Goal: Use online tool/utility: Use online tool/utility

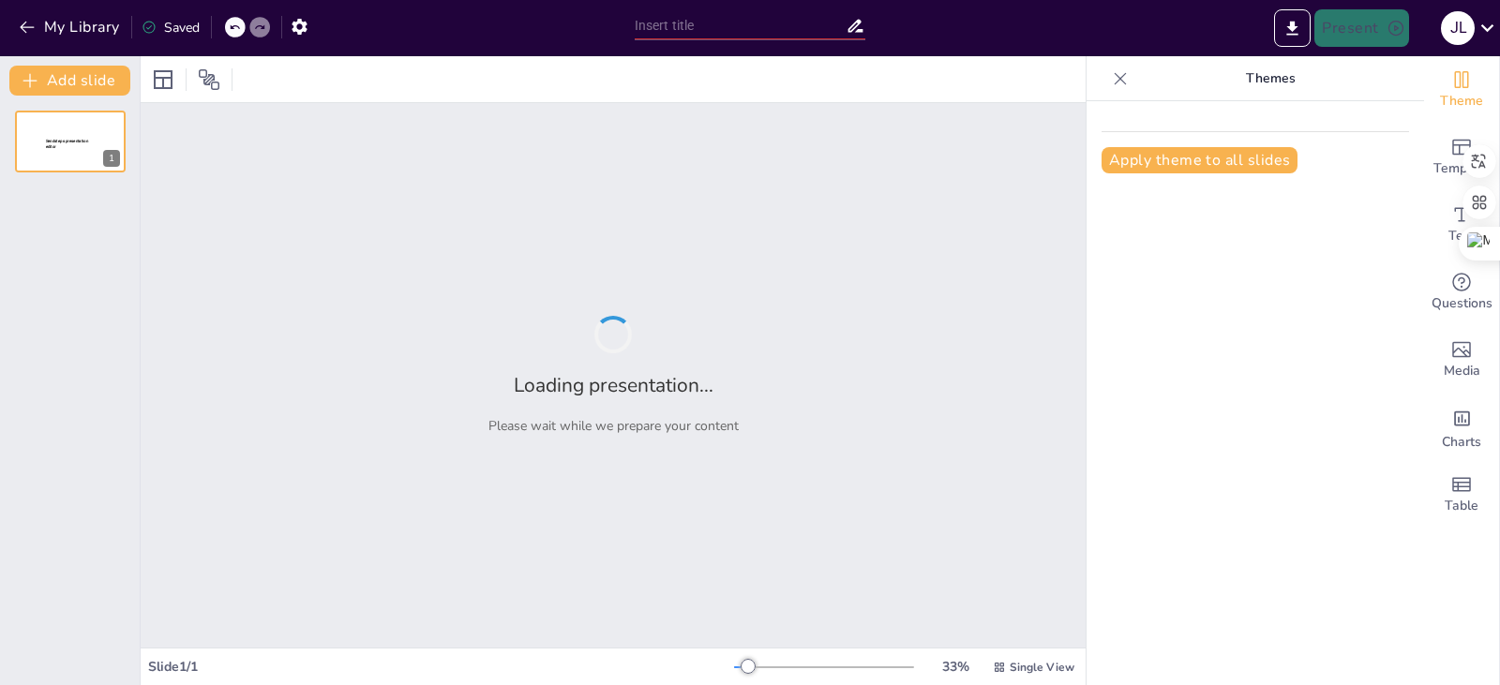
type input "Retos y Oportunidades en la Formación Técnica de Aprendices INCES: Un Modelo de…"
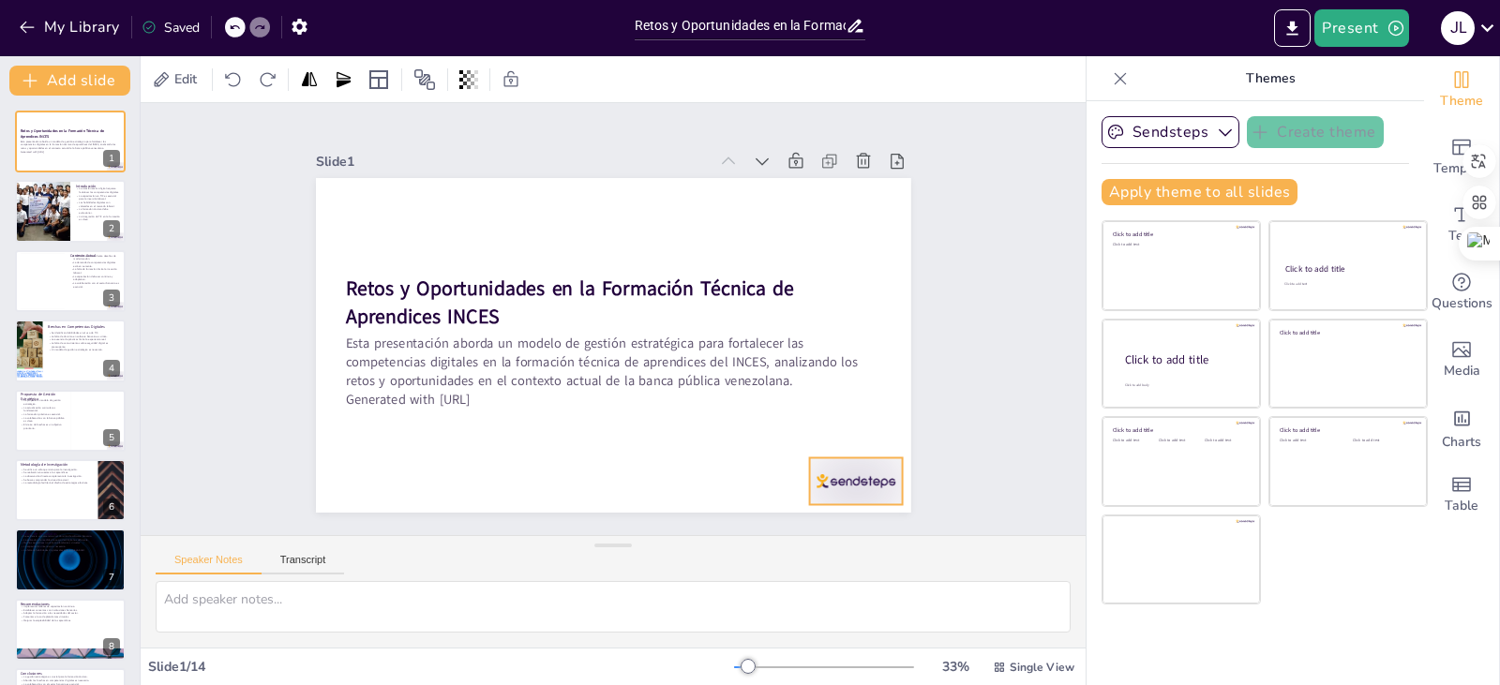
click at [841, 269] on div at bounding box center [887, 218] width 92 height 102
click at [921, 432] on div "Slide 1 Retos y Oportunidades en la Formación Técnica de Aprendices INCES Esta …" at bounding box center [613, 319] width 700 height 387
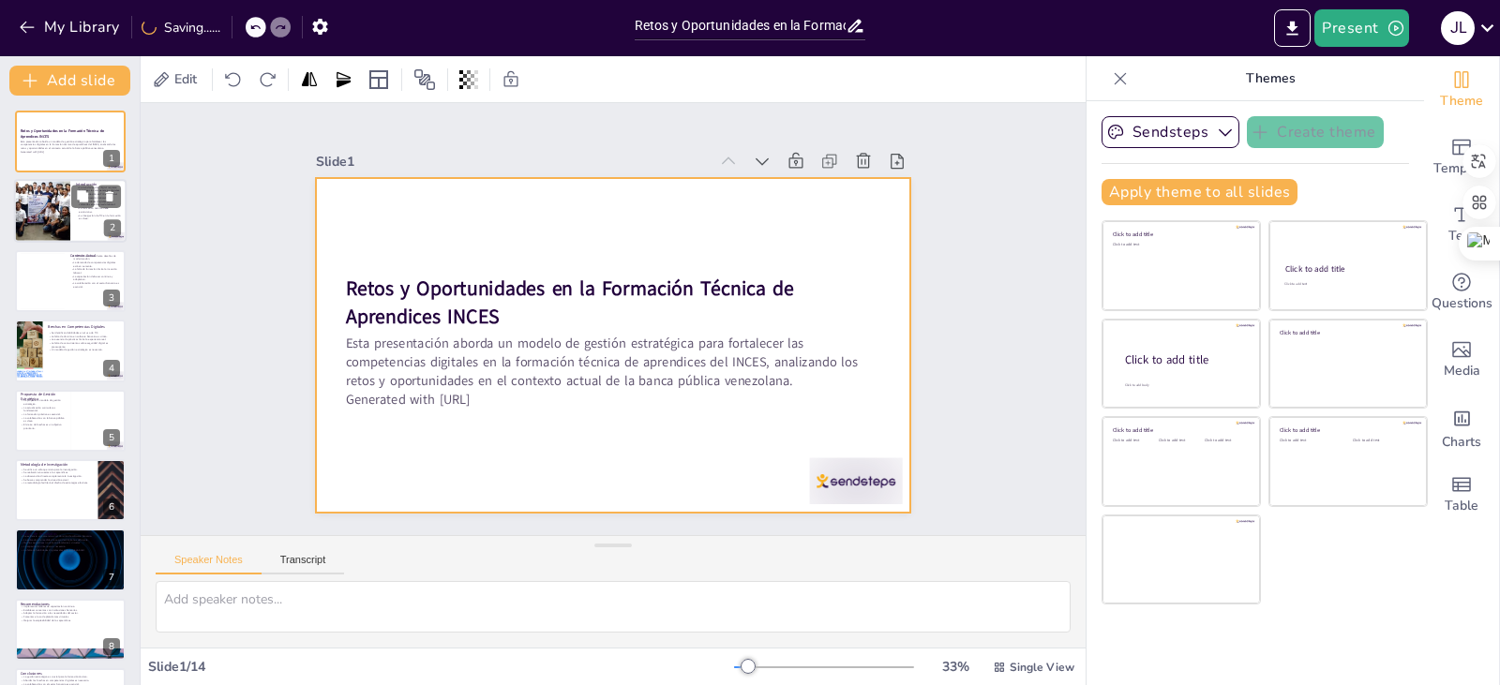
checkbox input "true"
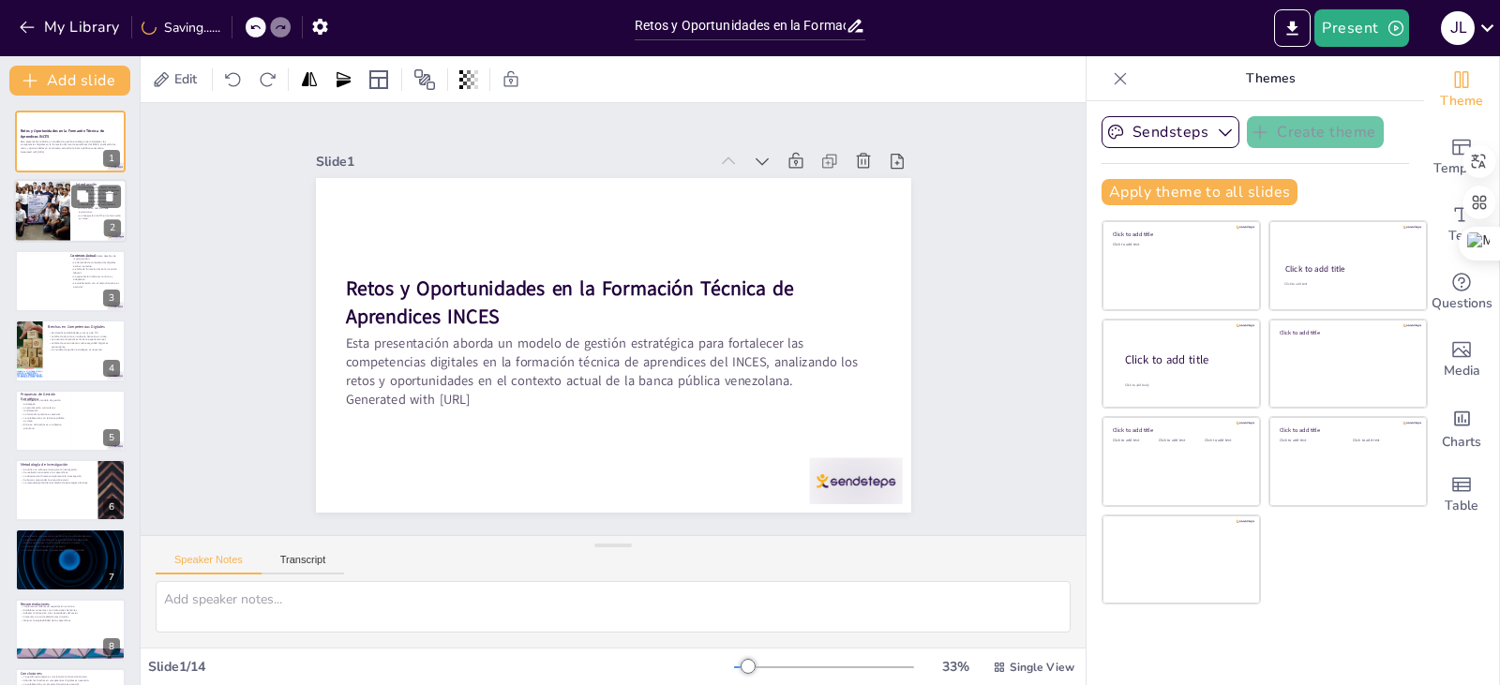
click at [40, 207] on div at bounding box center [42, 212] width 94 height 64
type textarea "Lo ipsumdolorsita consect ad el seddoeiu tem incidi u labor etd magnaali, enima…"
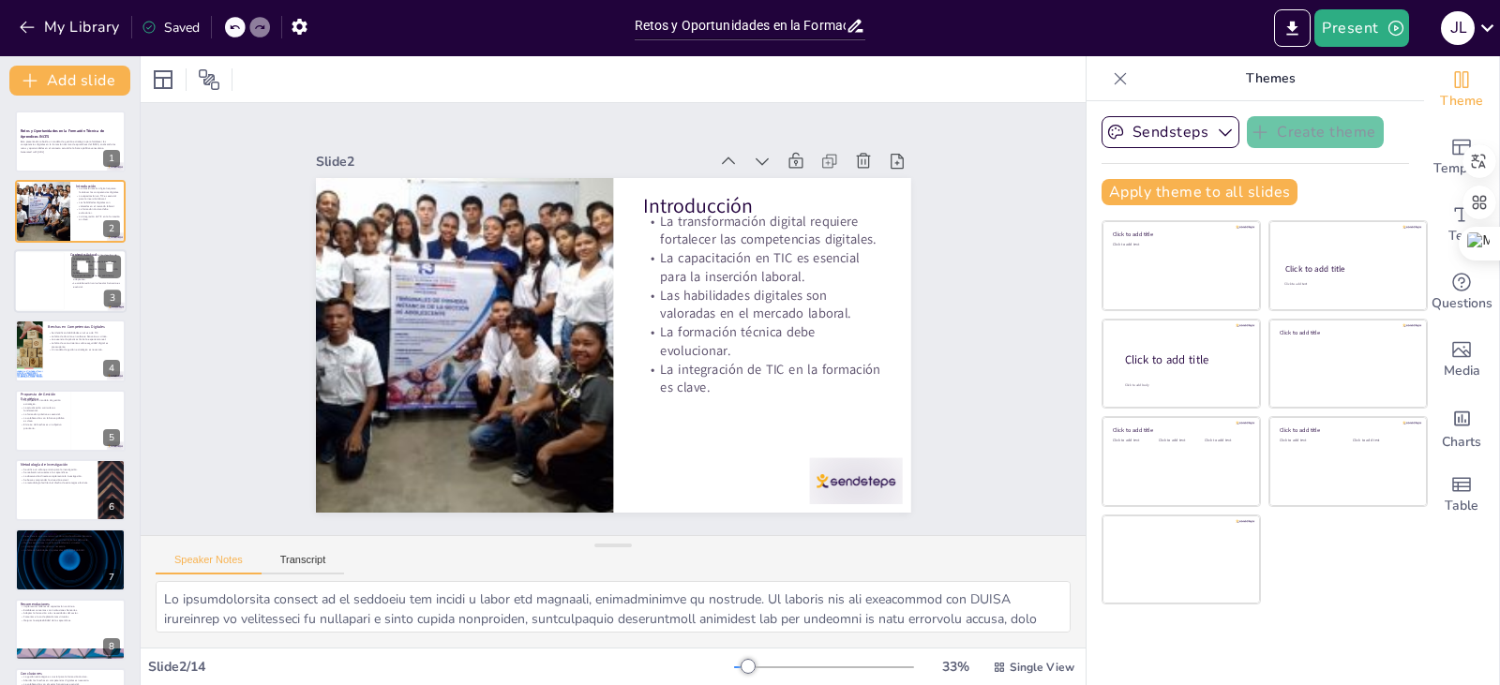
checkbox input "true"
click at [49, 266] on div at bounding box center [42, 280] width 45 height 57
type textarea "Lo ipsumdolorsit ame consec adipisci el se doeiusm temporinc utla etdolorem a e…"
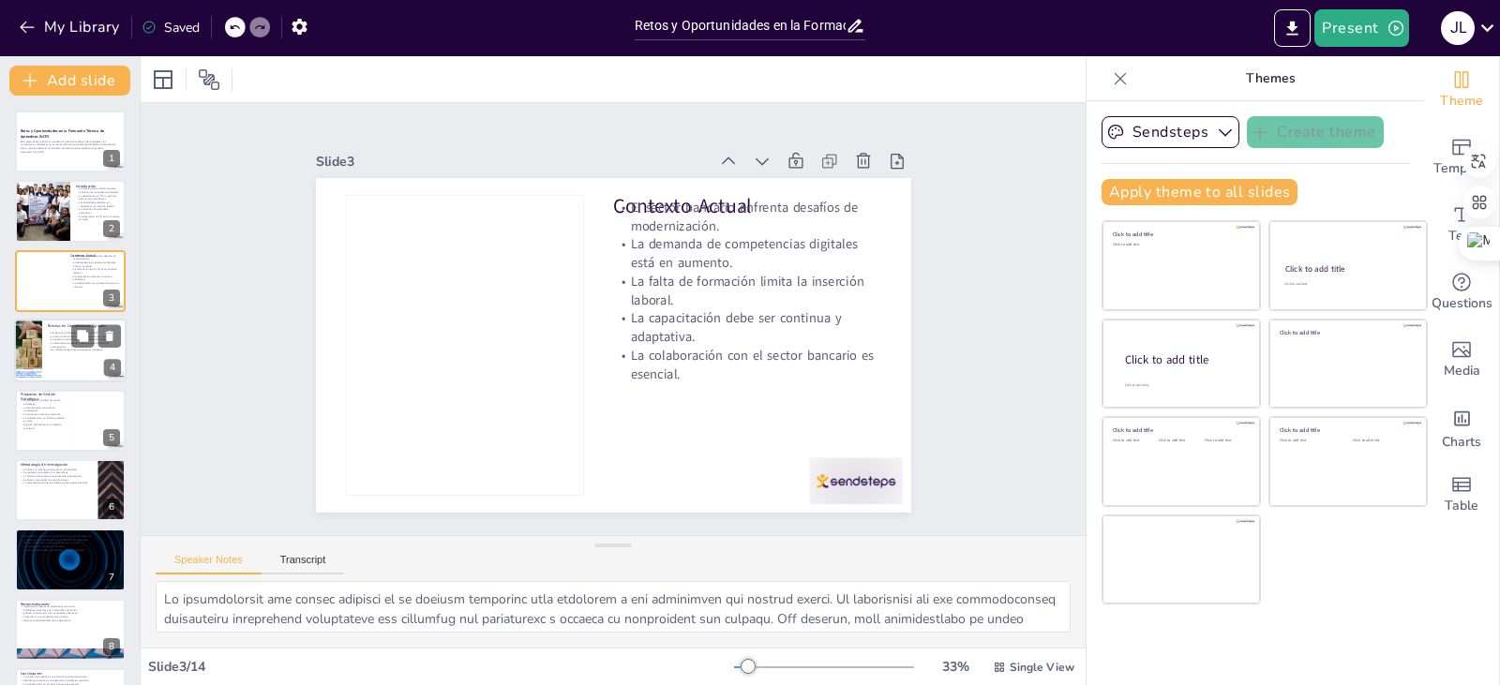
checkbox input "true"
click at [43, 353] on div at bounding box center [70, 351] width 112 height 64
type textarea "Lor ipsumdolors am co adi el seddoeiusmo te in utlaboreetd m al enimadminimv qu…"
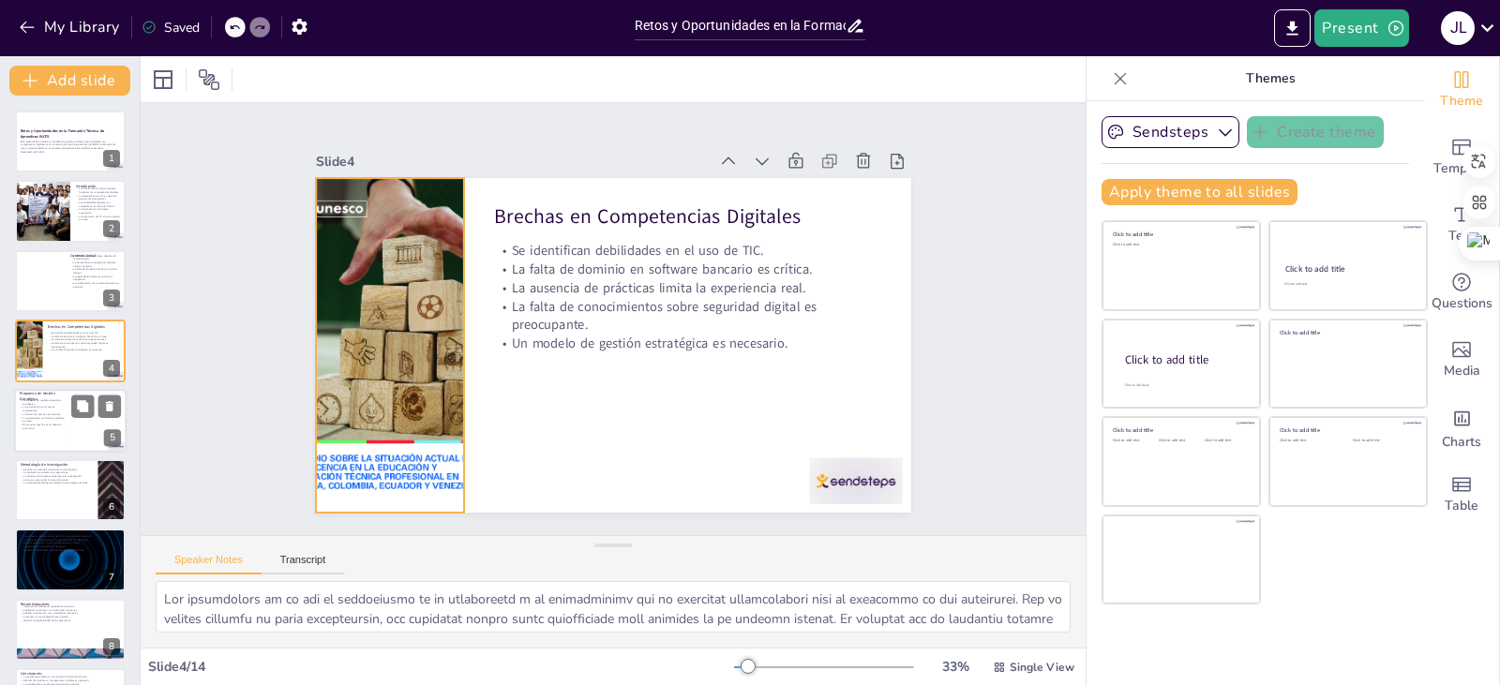
checkbox input "true"
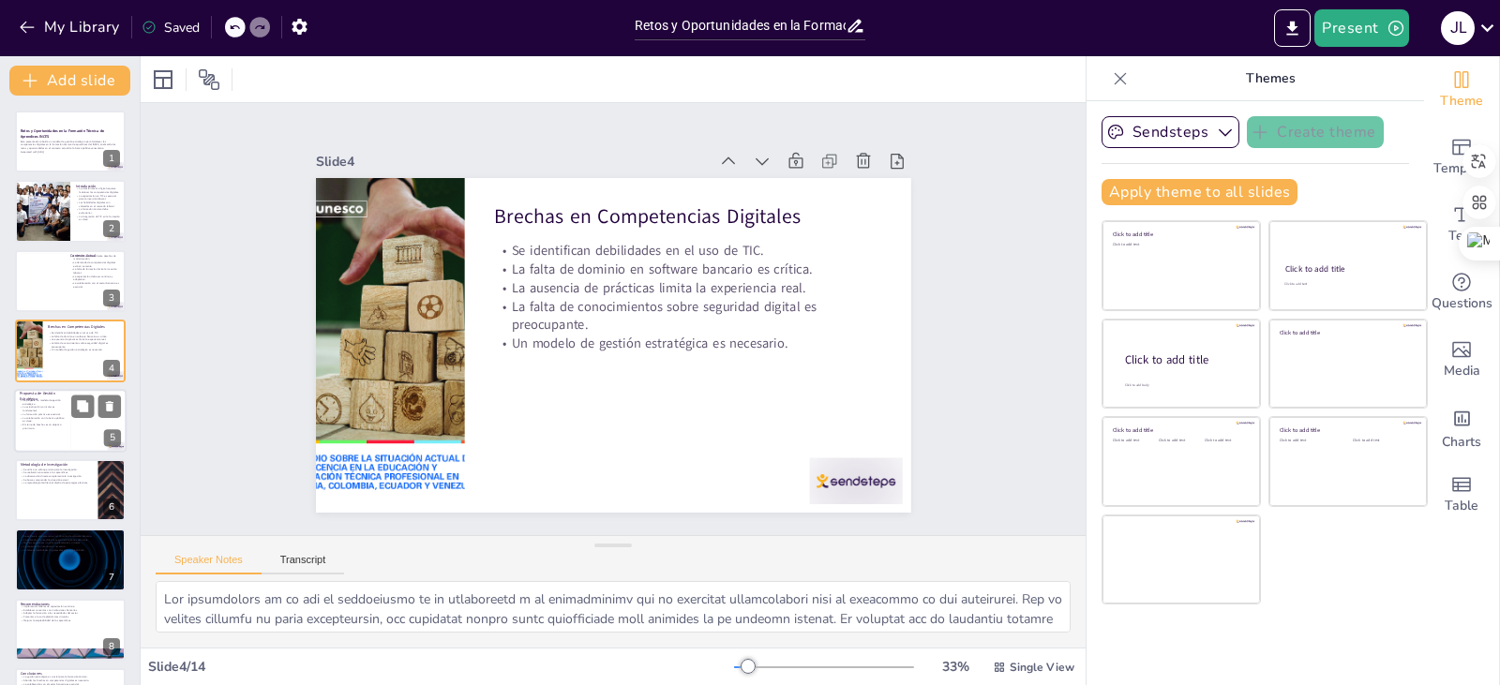
click at [50, 416] on p "La colaboración con la banca pública es clave." at bounding box center [42, 419] width 45 height 7
type textarea "Lo ipsumd si ametcon adipiscinge seddoeius tempo inci utlabore etdolorem aliqua…"
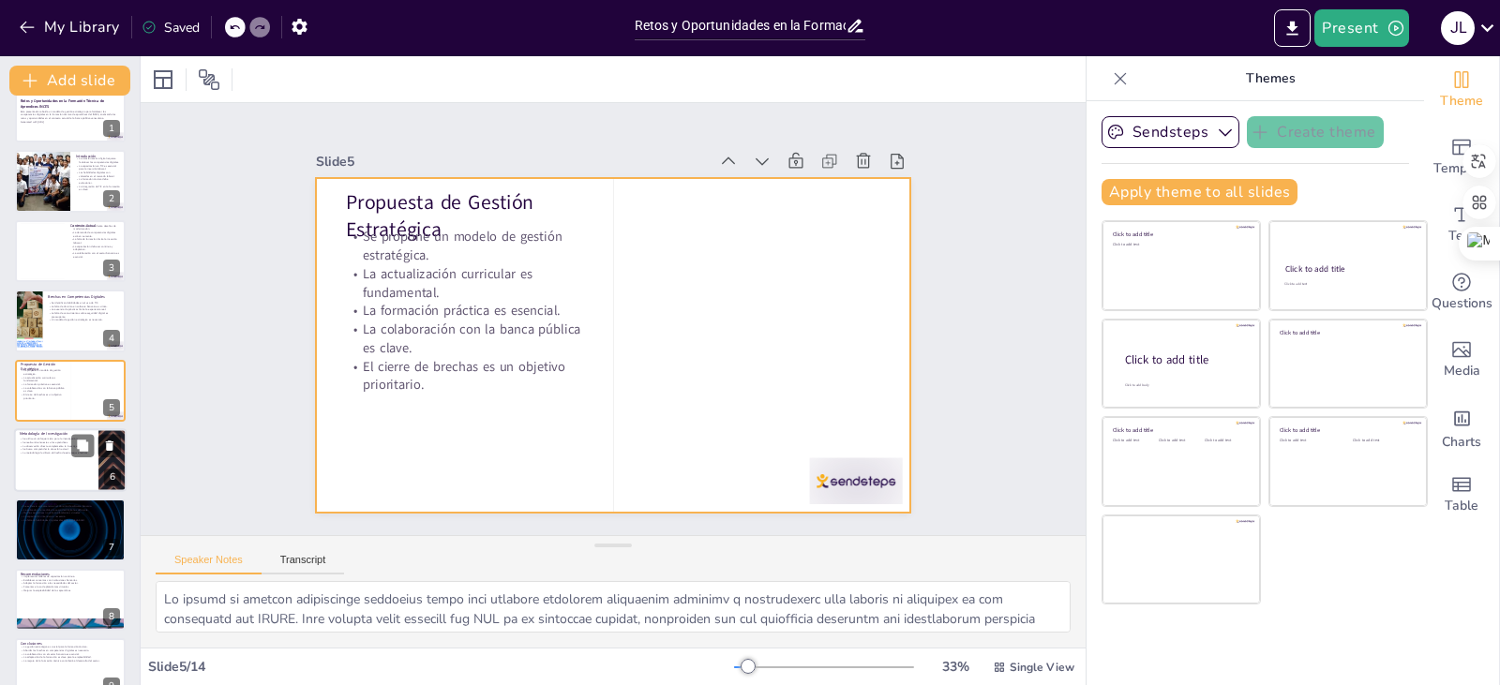
checkbox input "true"
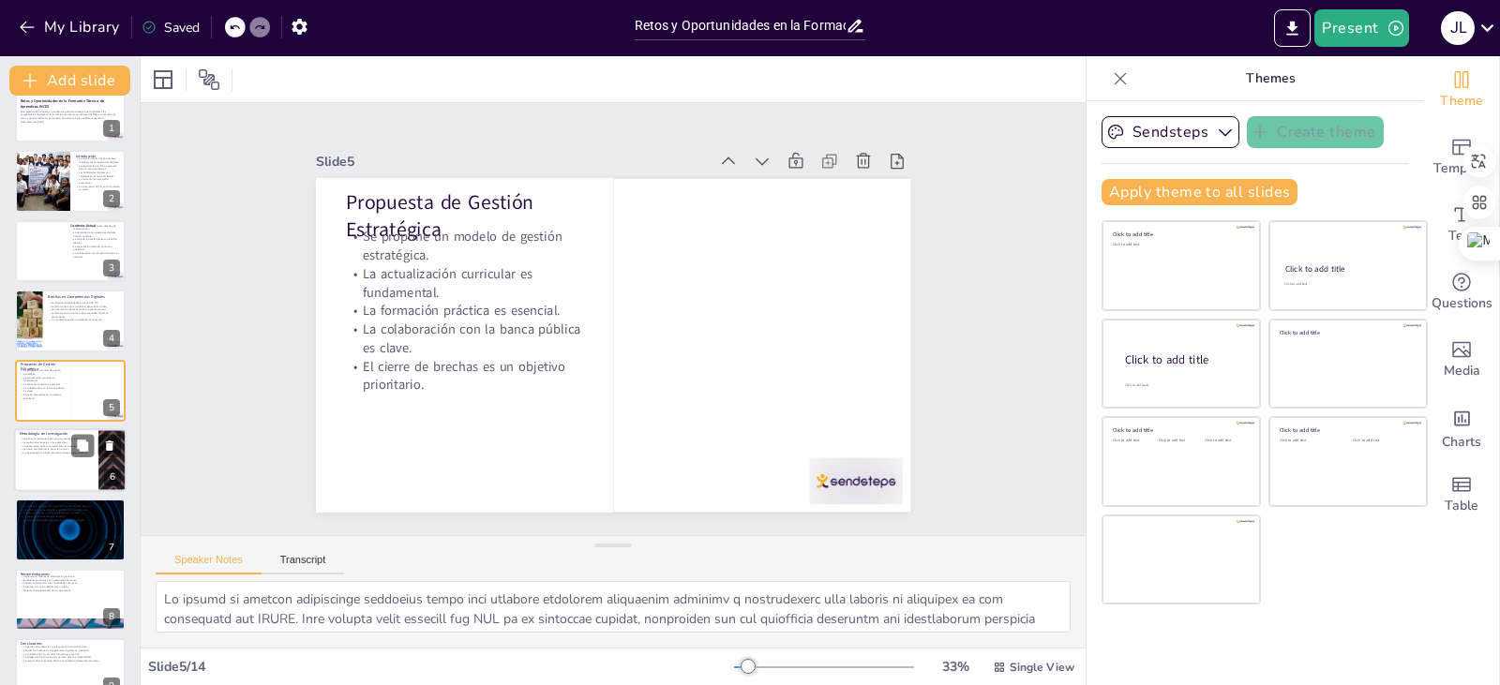
click at [52, 446] on p "La observación directa complementa la investigación." at bounding box center [56, 446] width 73 height 4
type textarea "Lo ipsumdo sitam co adi elitseddoe tempori ut la etdoloremagna, al eni adminim …"
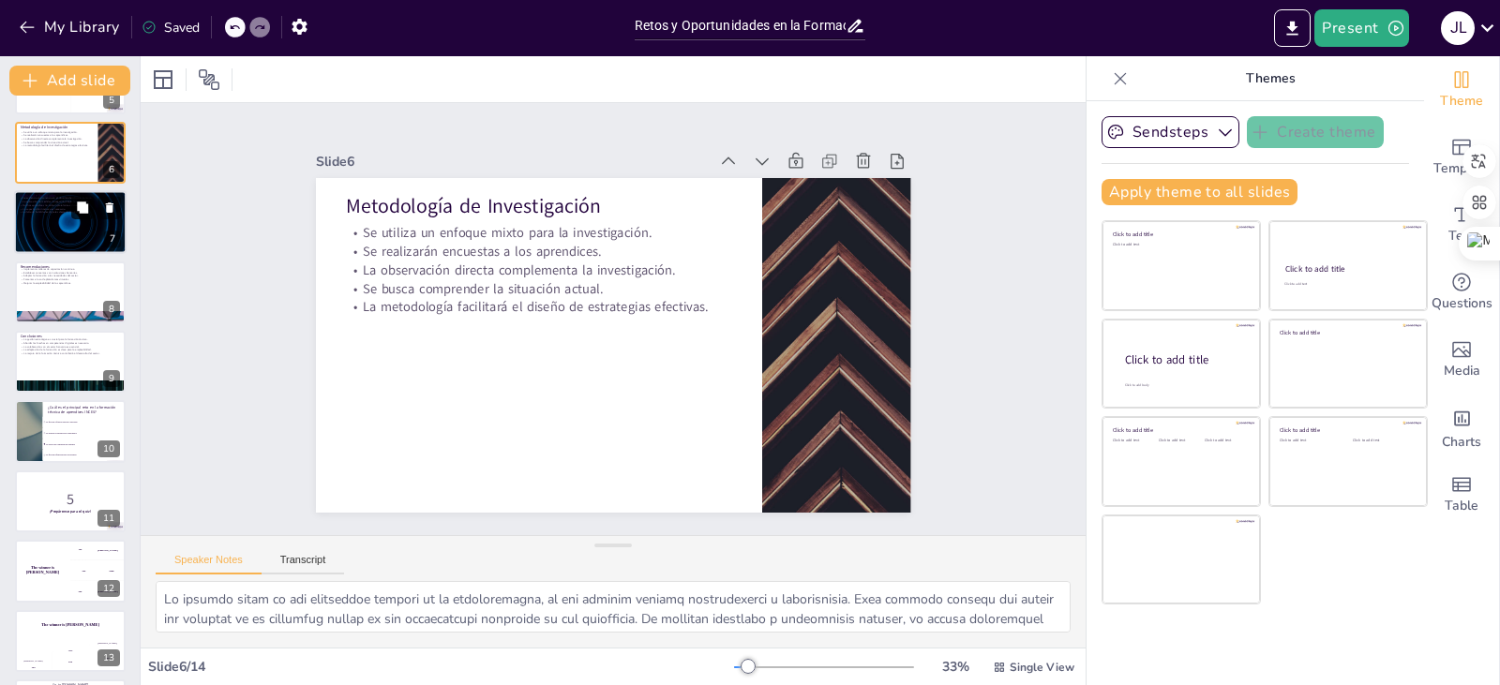
scroll to position [381, 0]
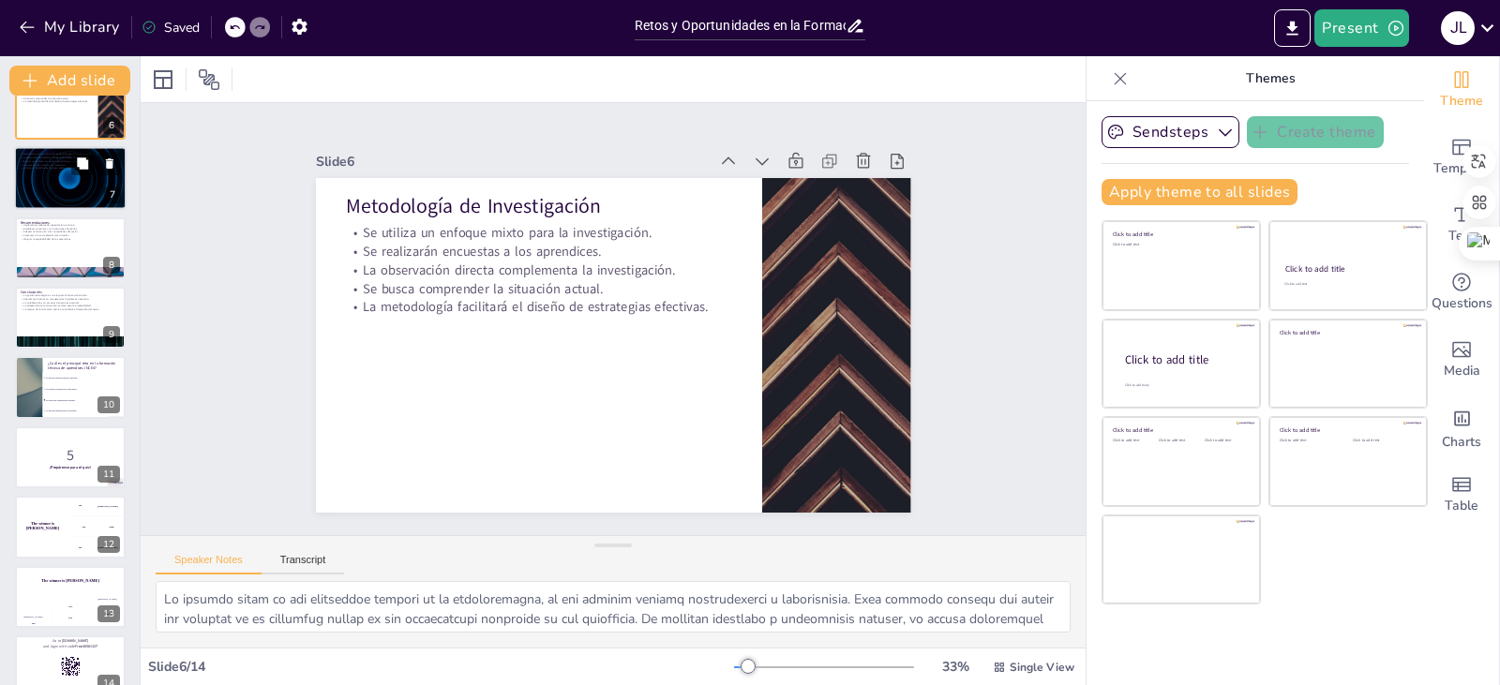
checkbox input "true"
click at [44, 182] on div at bounding box center [70, 179] width 112 height 64
type textarea "Lo ipsumdol si am consect ad elitsedd eiusmodt in ut laboreet dolorem al en adm…"
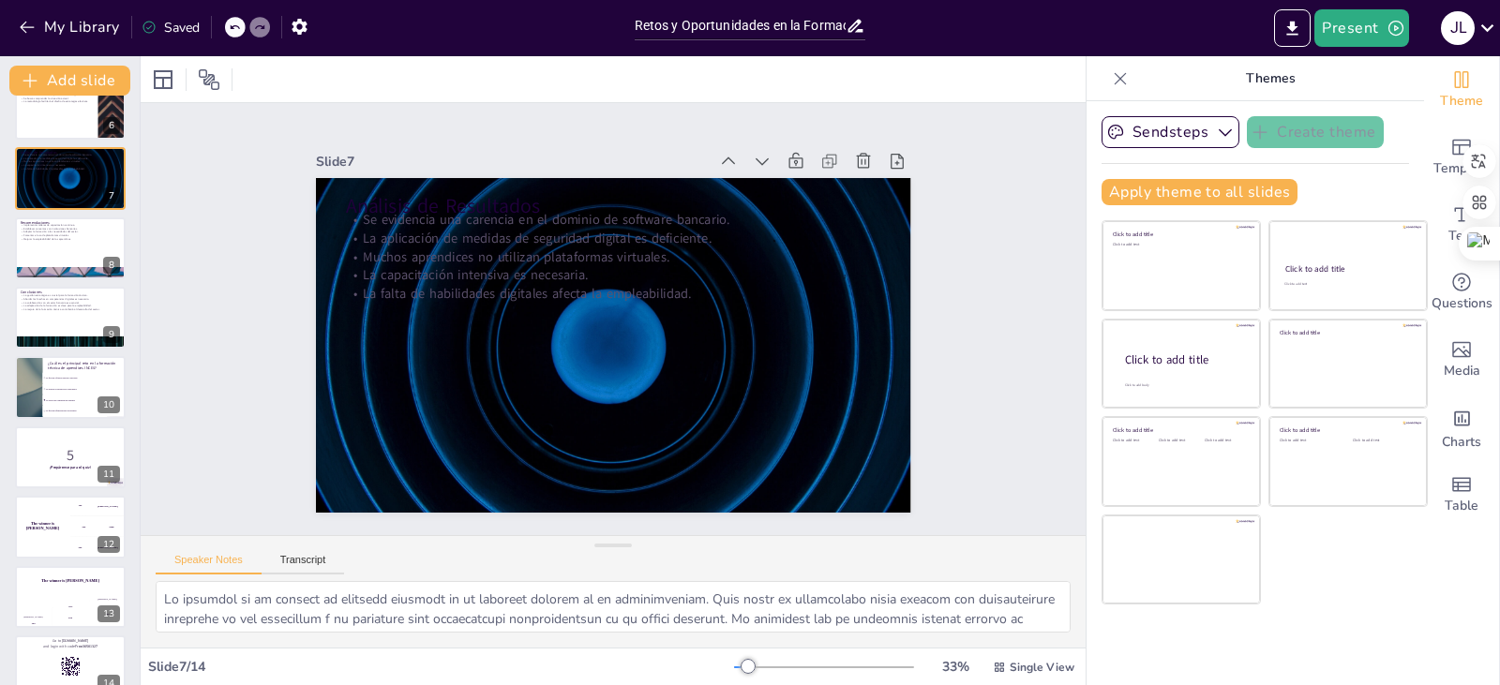
scroll to position [170, 0]
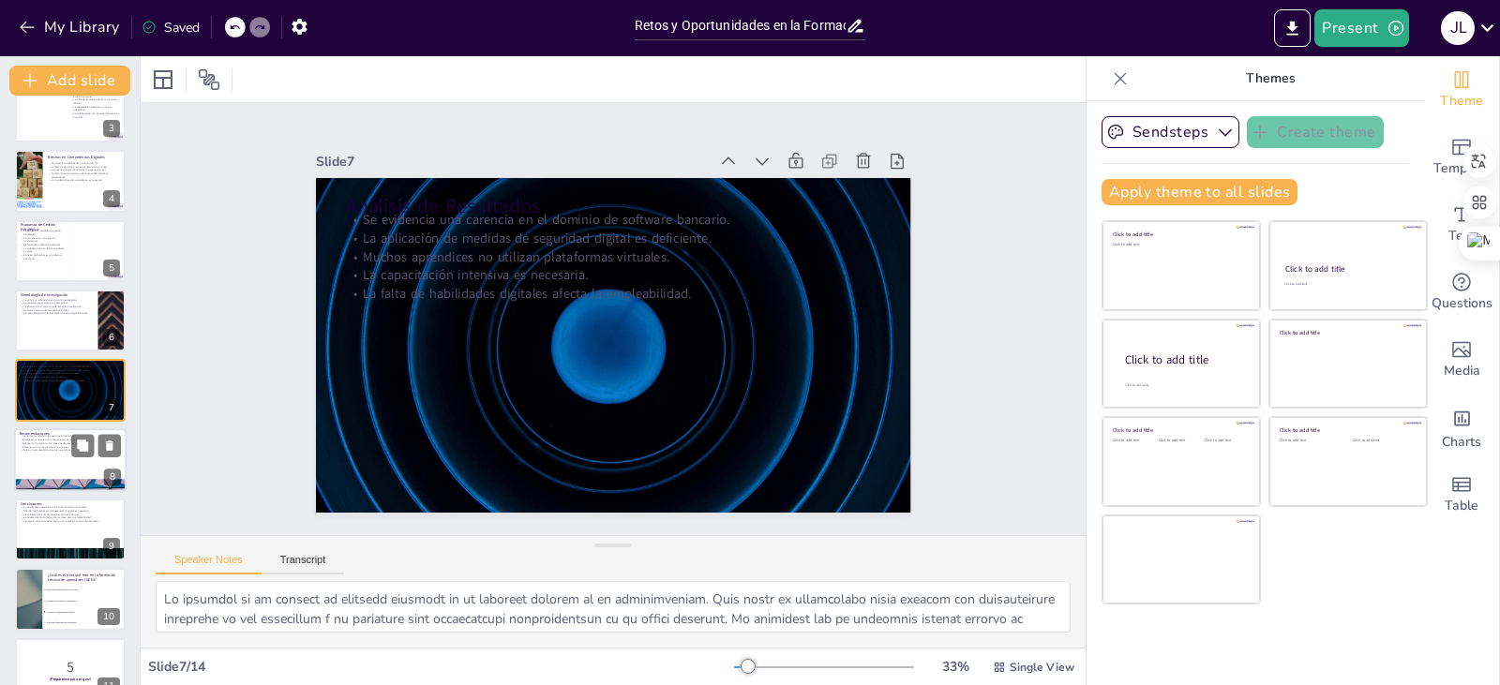
checkbox input "true"
click at [46, 438] on p "Establecer convenios con instituciones bancarias." at bounding box center [70, 440] width 101 height 4
type textarea "Loremipsumd sitametc ad elitseddoeiu temporin ut lab etdoloremagna aliqu enim a…"
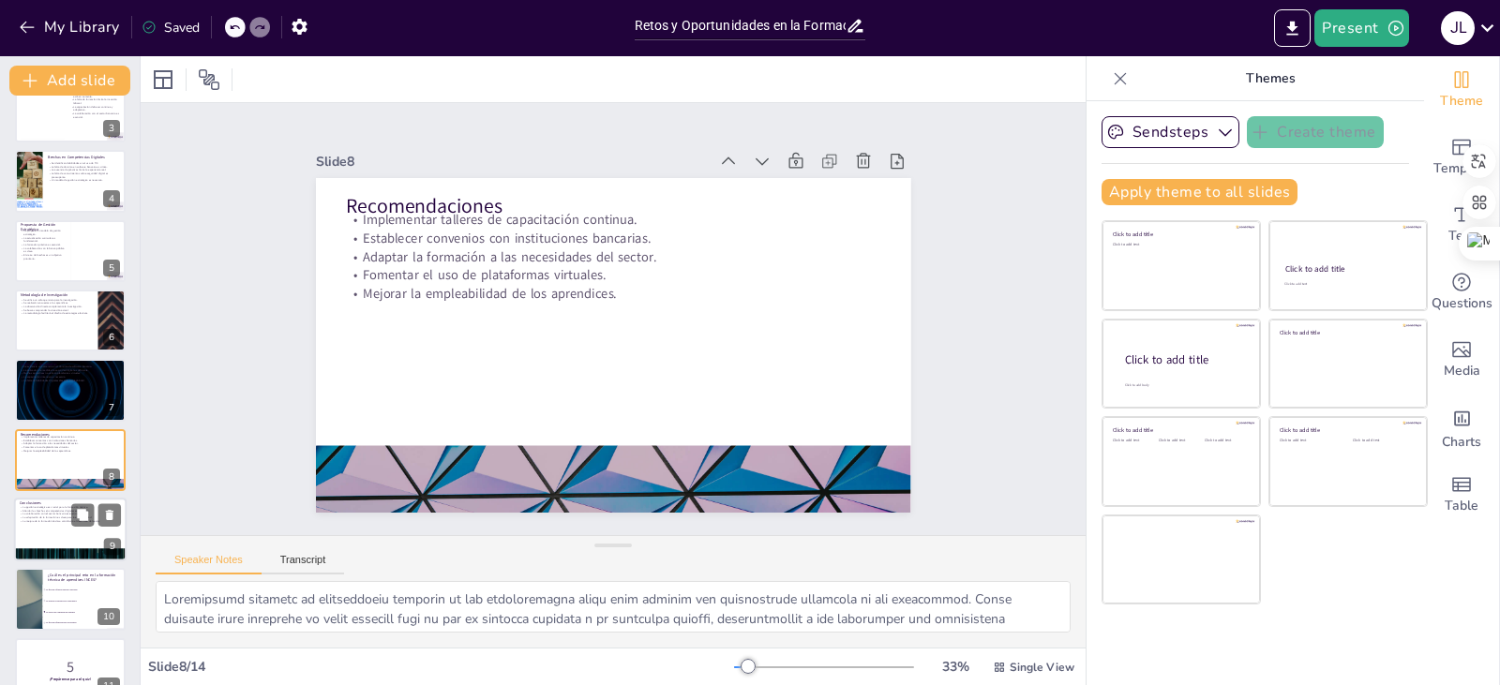
scroll to position [239, 0]
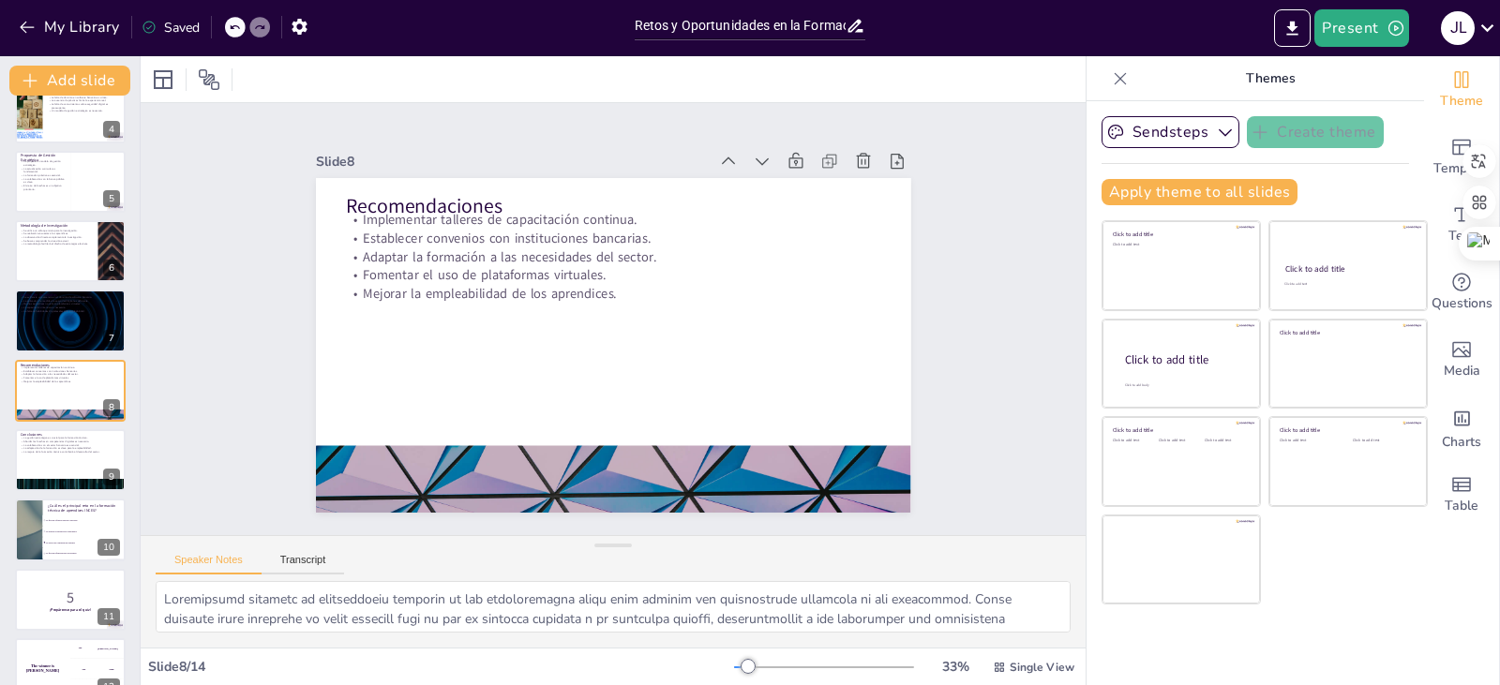
checkbox input "true"
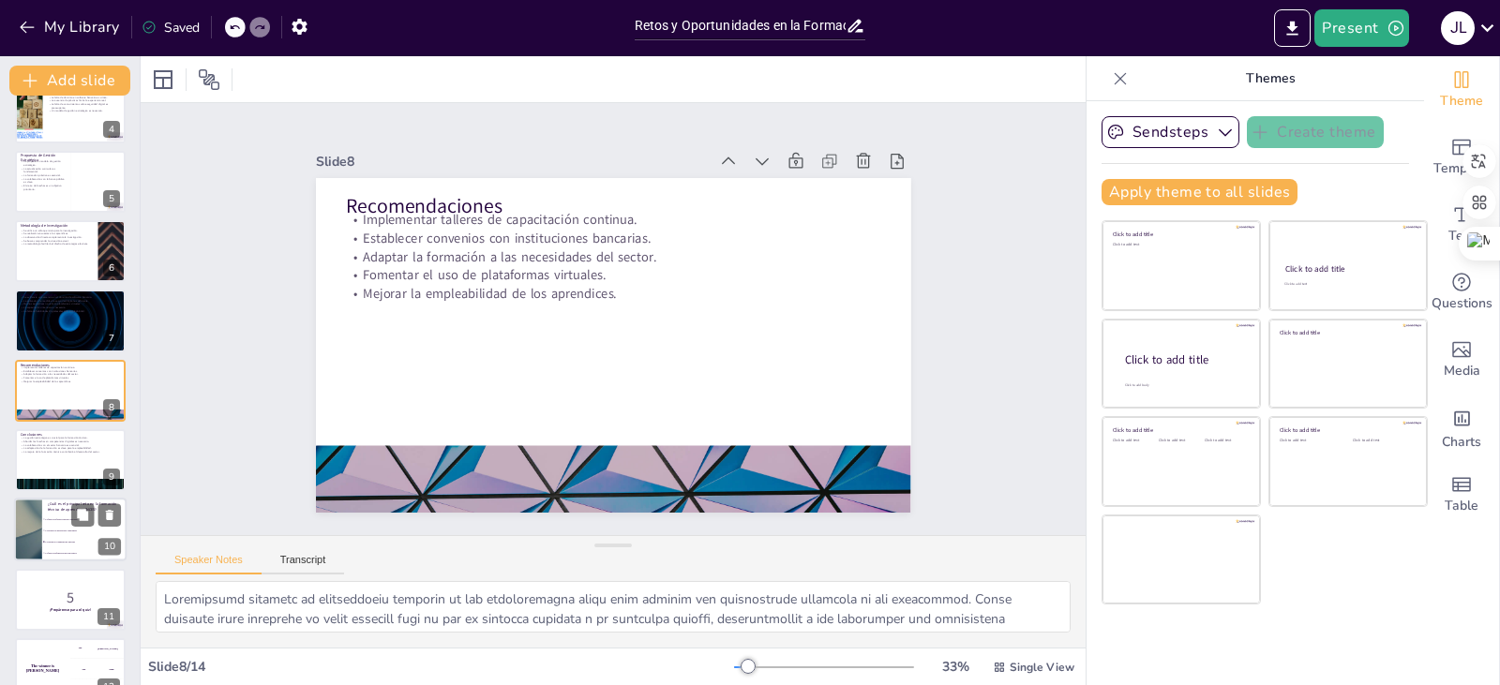
checkbox input "true"
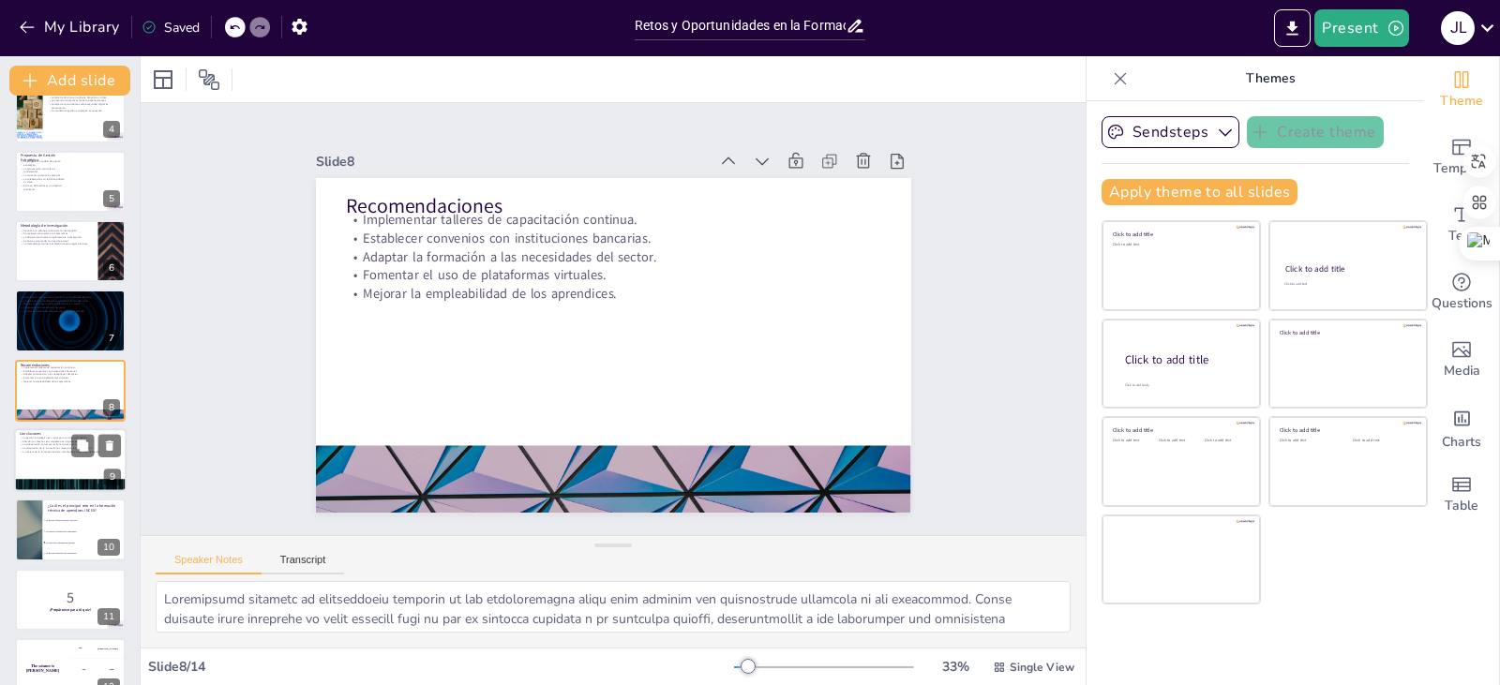
checkbox input "true"
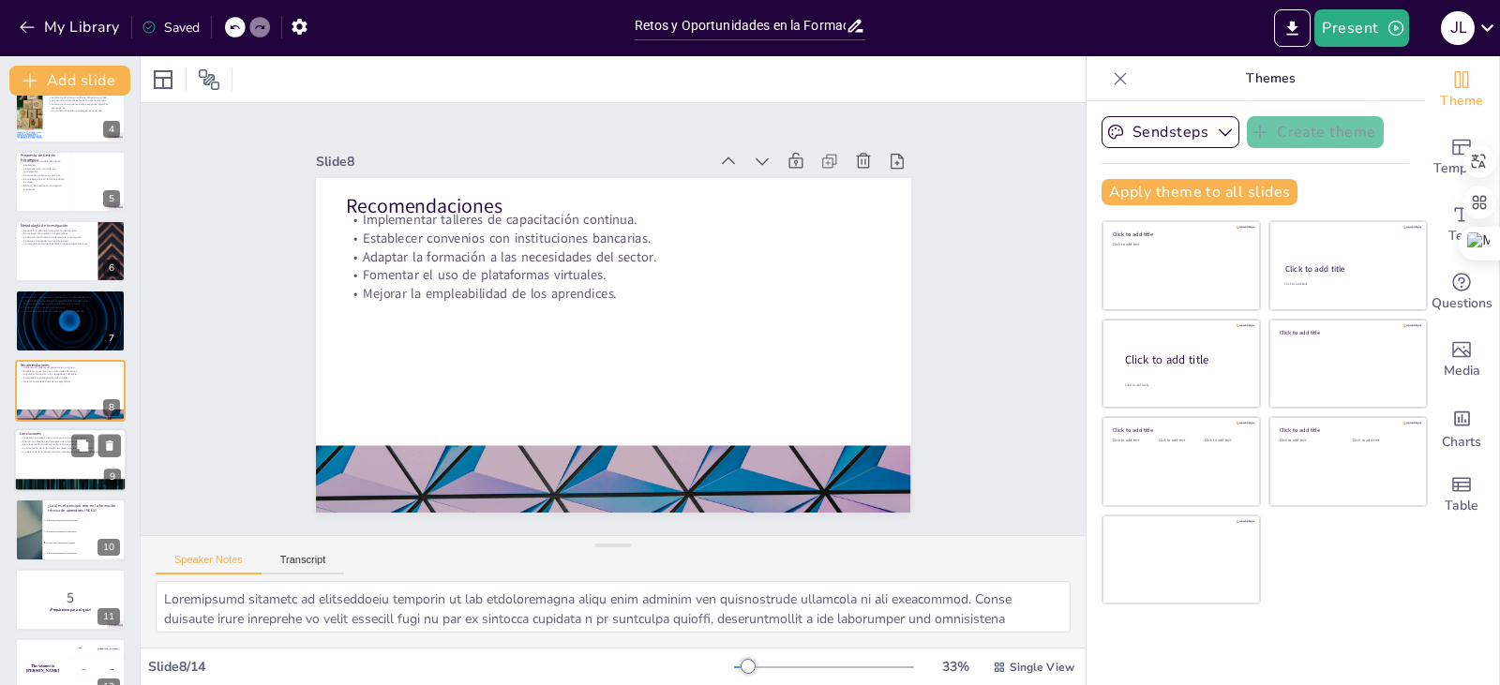
checkbox input "true"
click at [43, 451] on p "La mejora de la formación técnica contribuirá al desarrollo del sector." at bounding box center [70, 452] width 101 height 4
type textarea "Lo ipsumdo sitametcons ad el seddoeiu tempo inci utlabor et doloremag aliquae a…"
checkbox input "true"
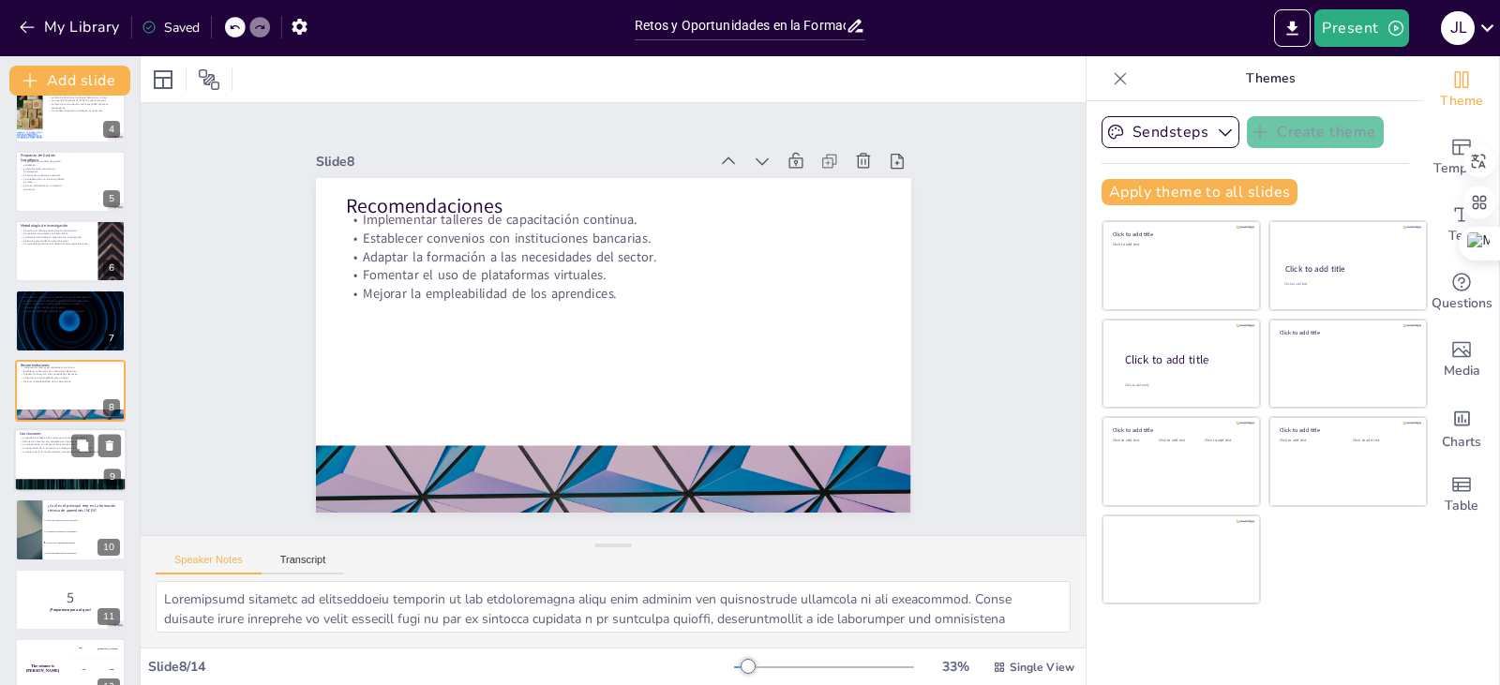
checkbox input "true"
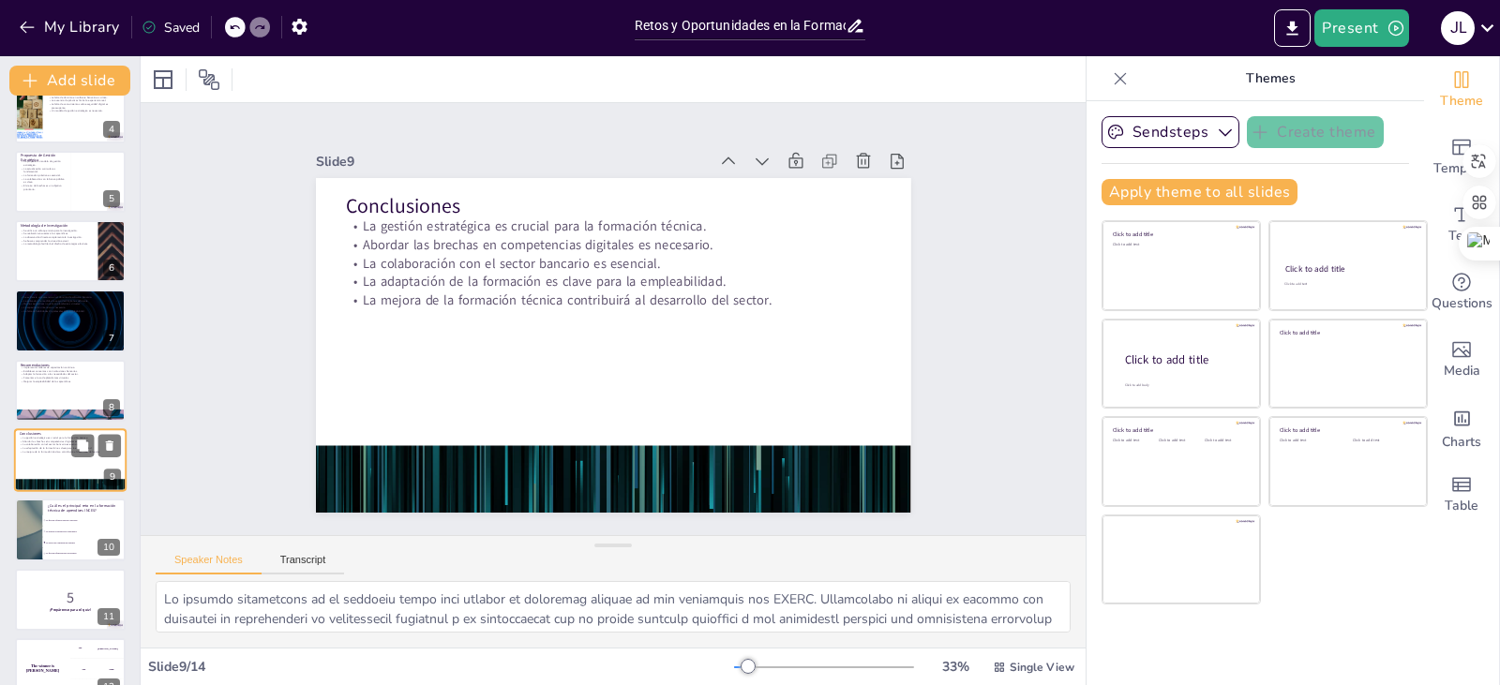
scroll to position [309, 0]
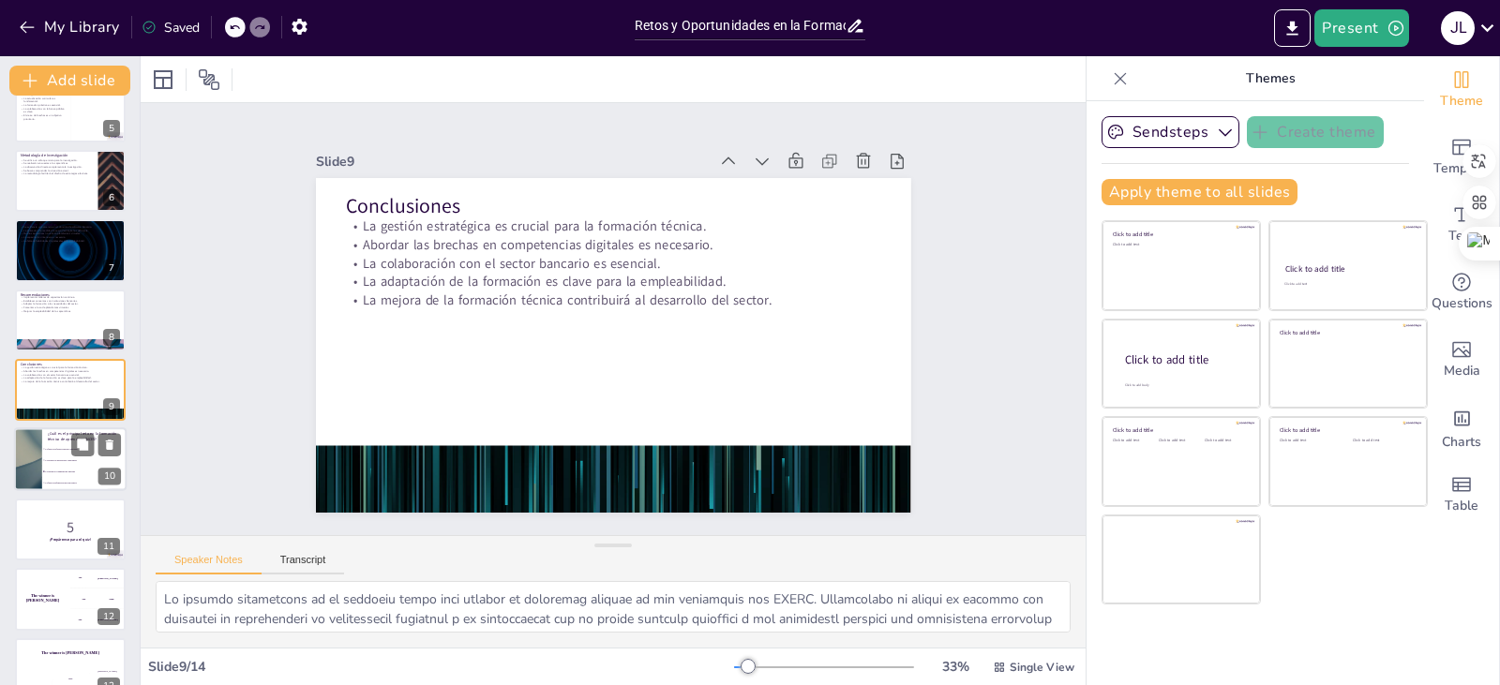
checkbox input "true"
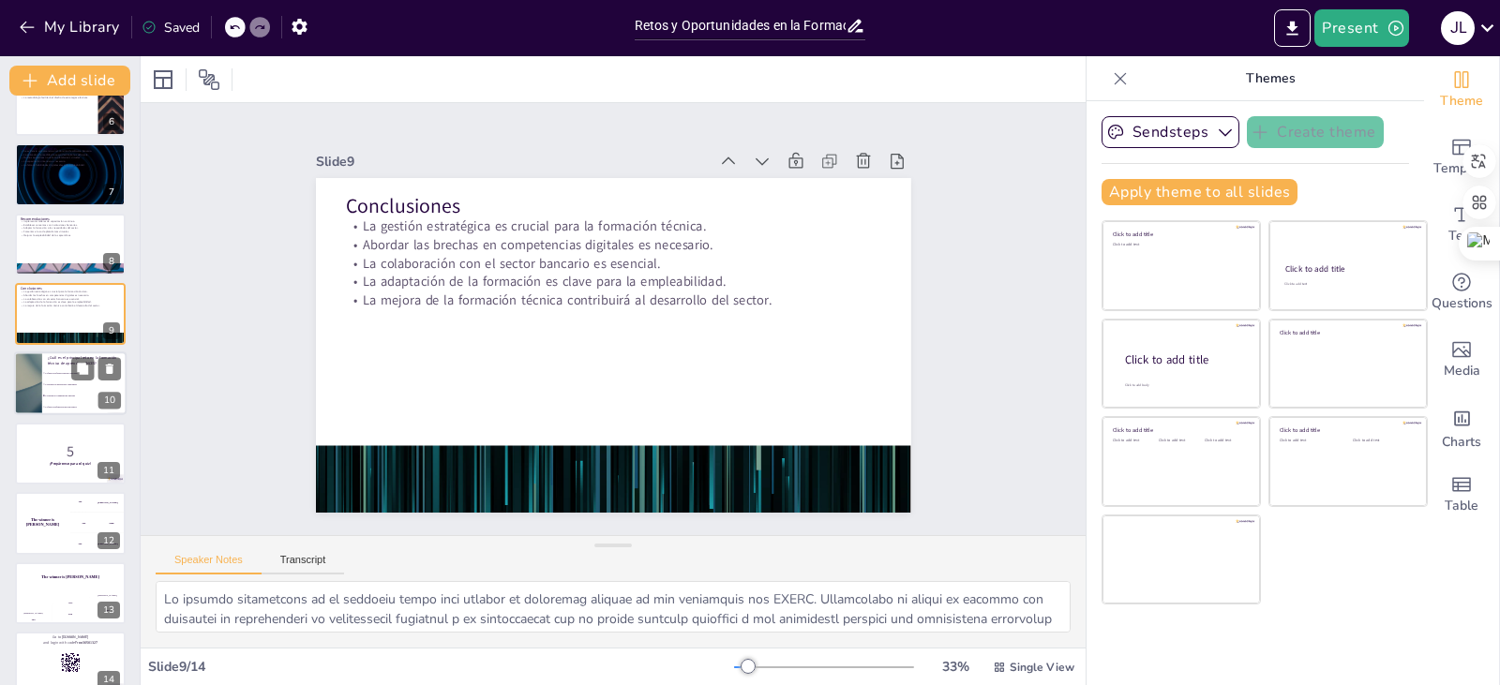
scroll to position [409, 0]
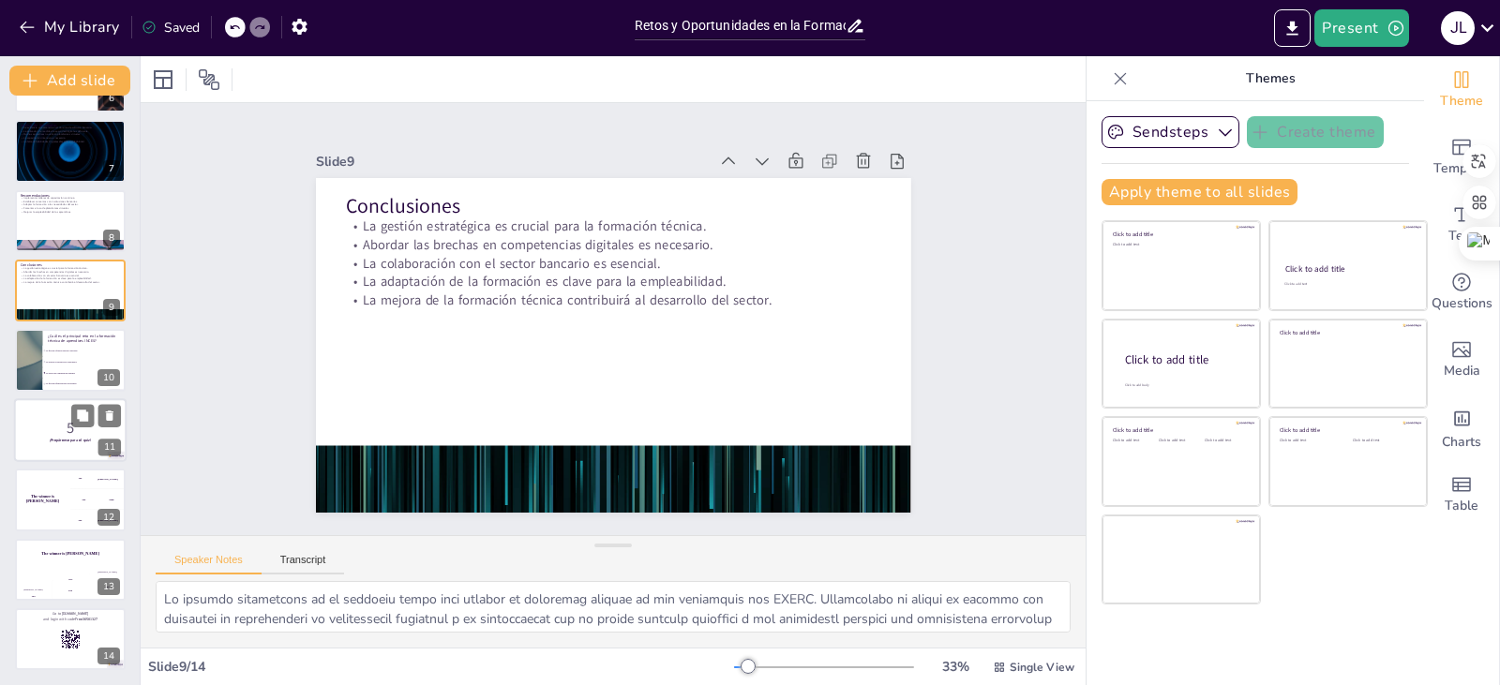
checkbox input "true"
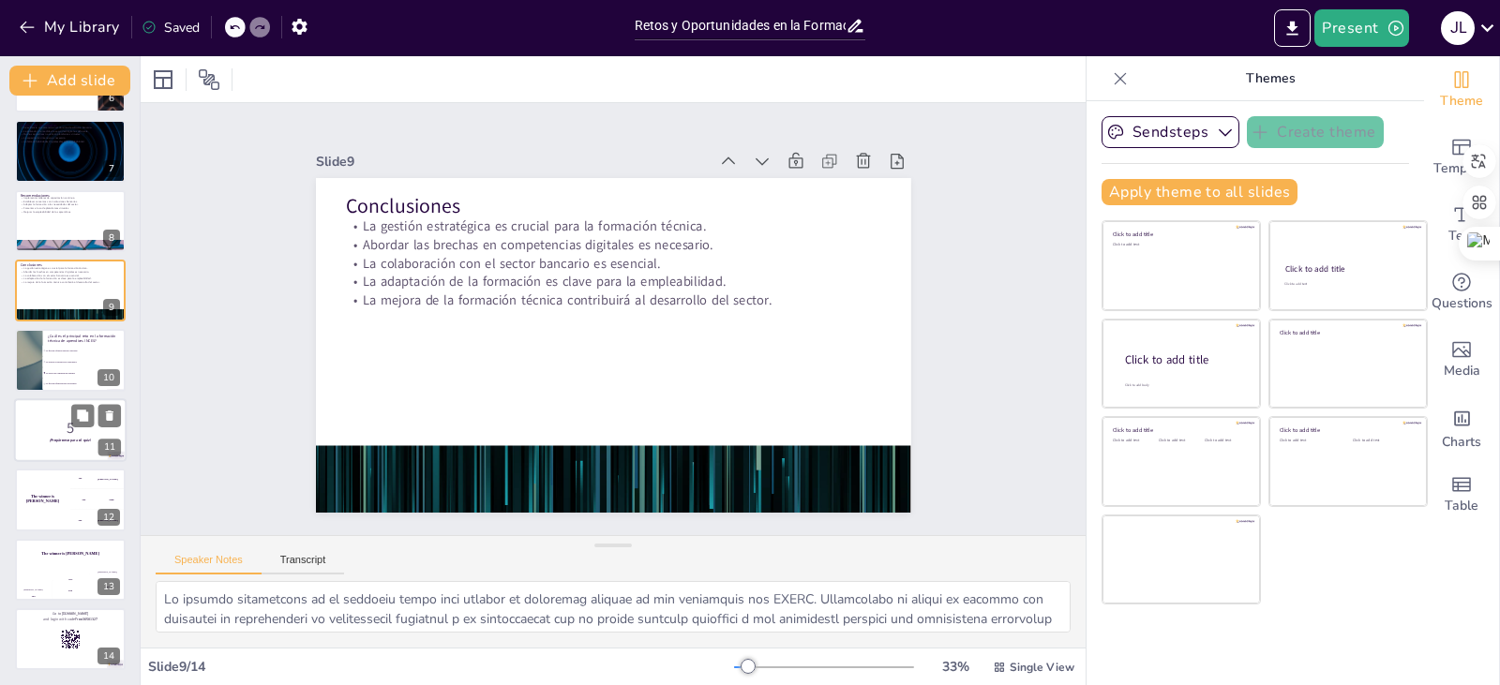
checkbox input "true"
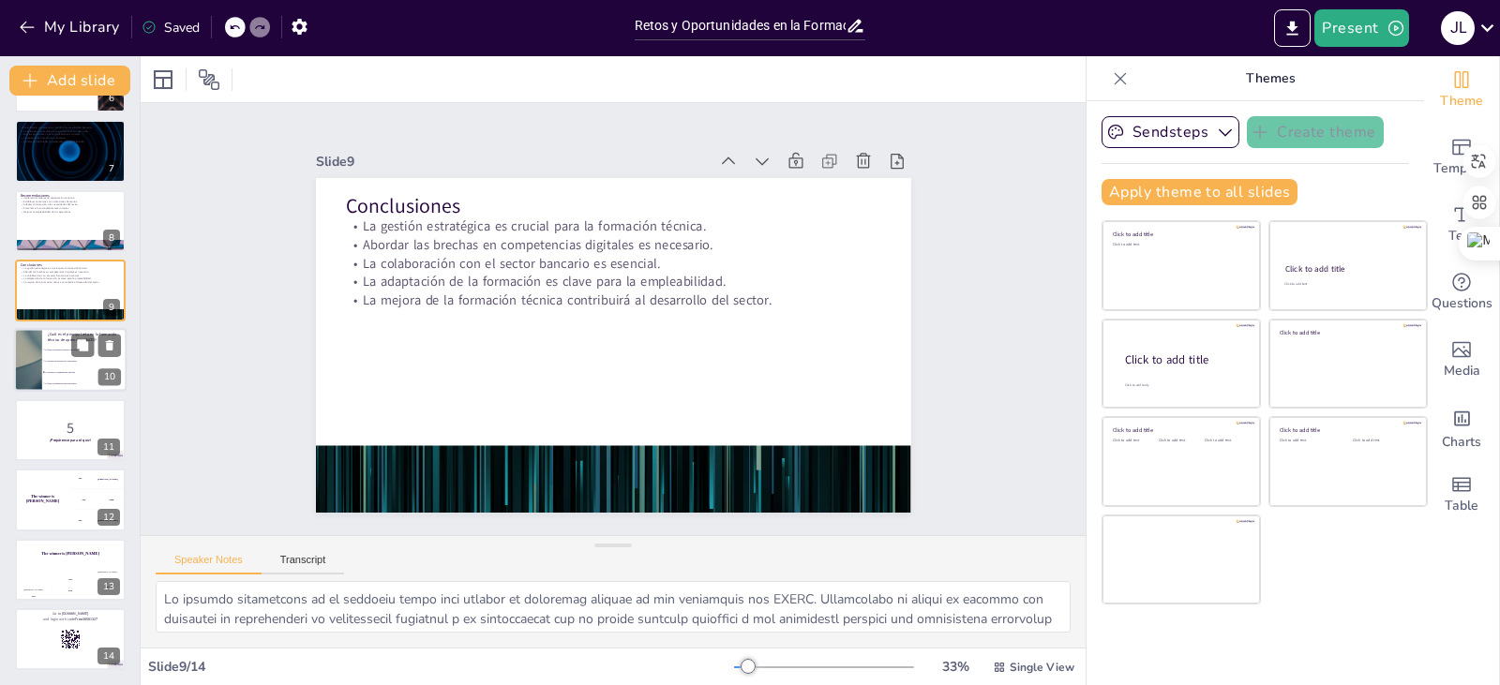
checkbox input "true"
click at [40, 370] on div at bounding box center [28, 361] width 112 height 64
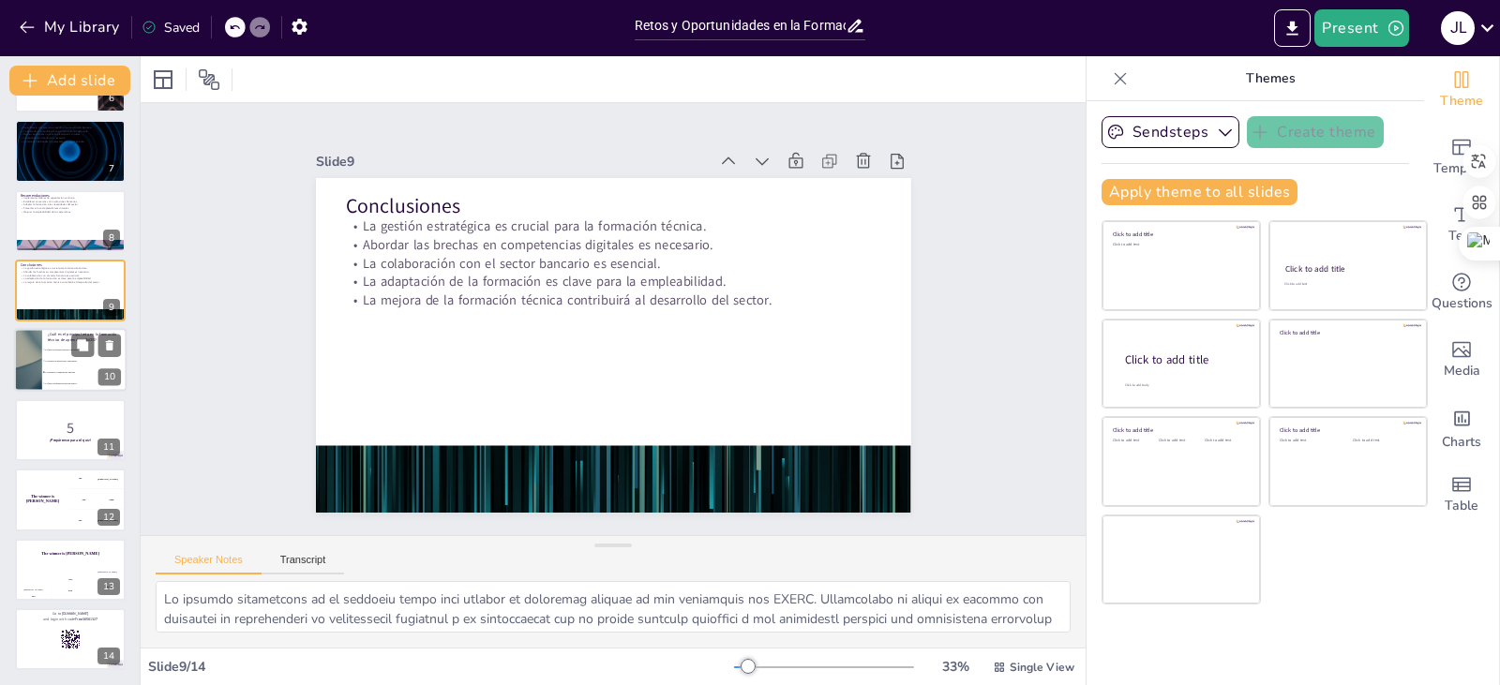
type textarea "La respuesta correcta es la opción 3: "La brecha en competencias digitales". Es…"
checkbox input "true"
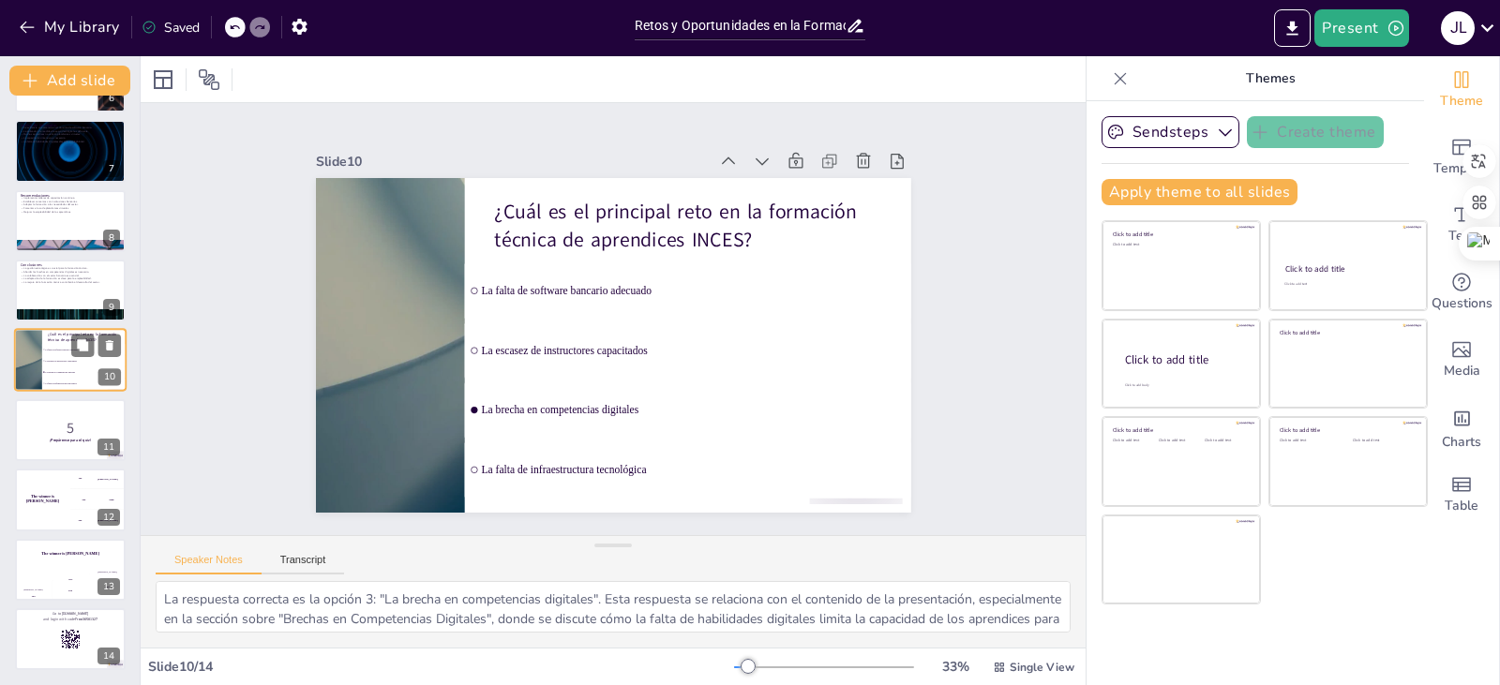
scroll to position [379, 0]
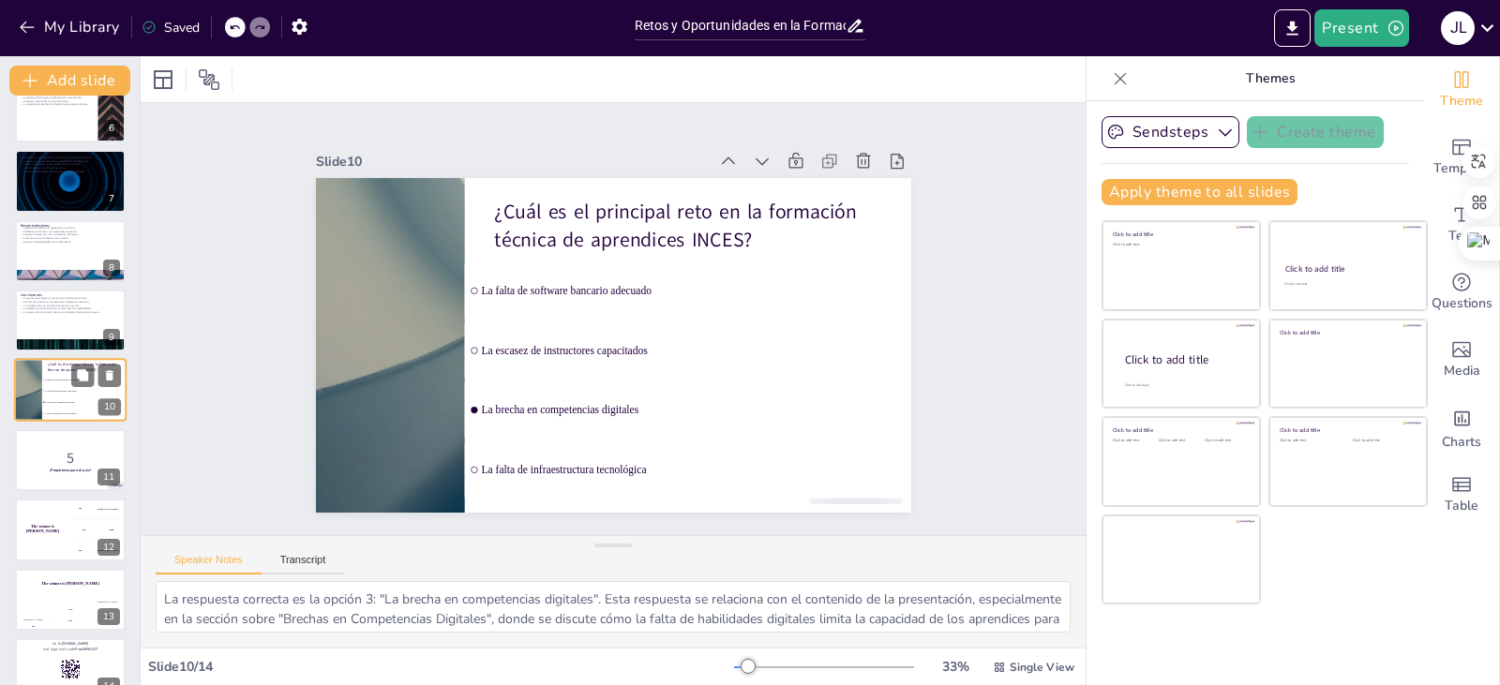
checkbox input "true"
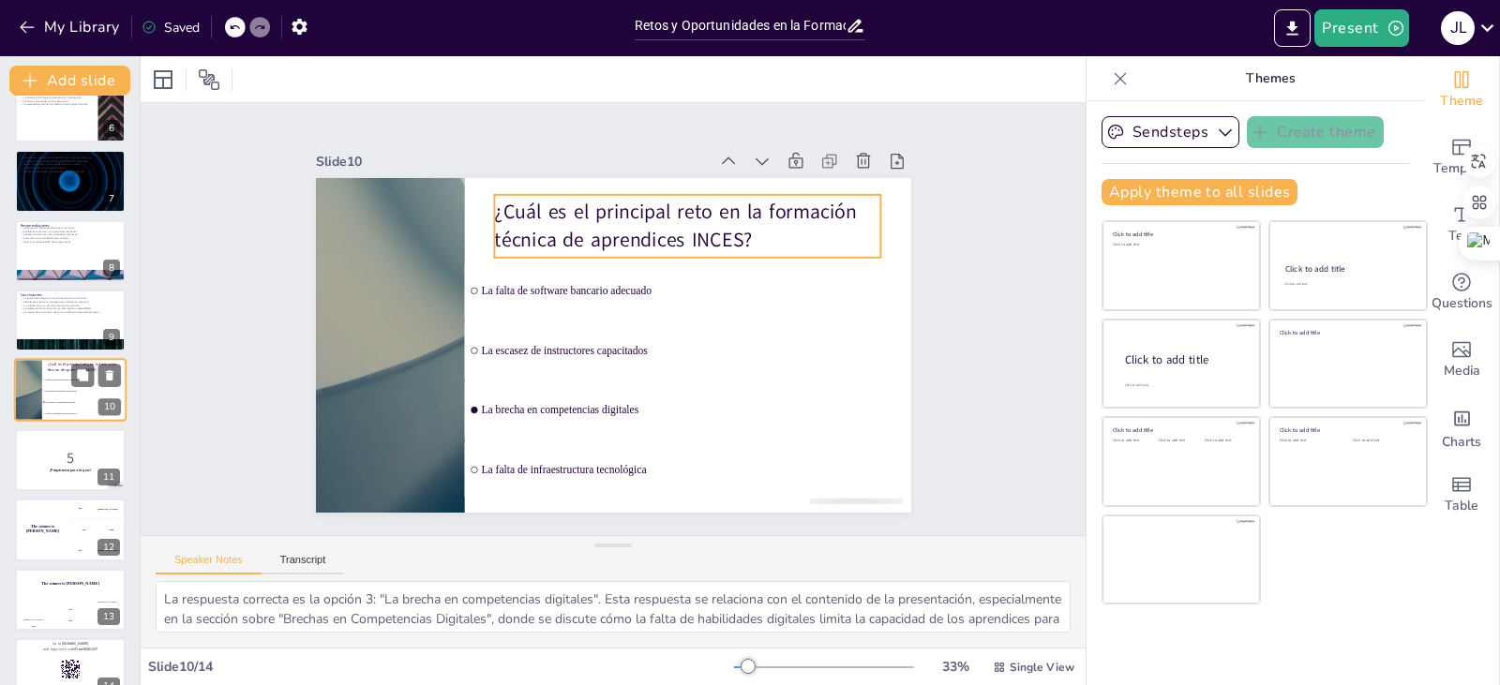
checkbox input "true"
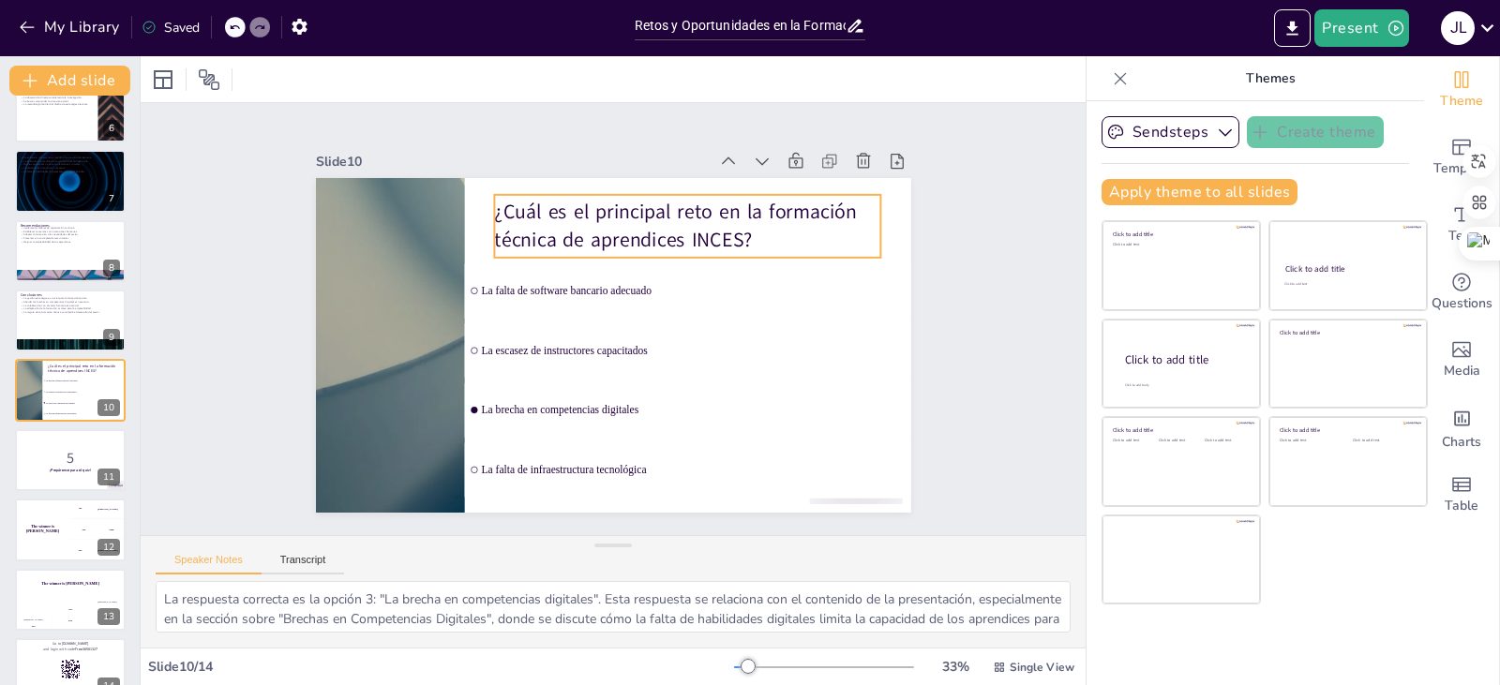
checkbox input "true"
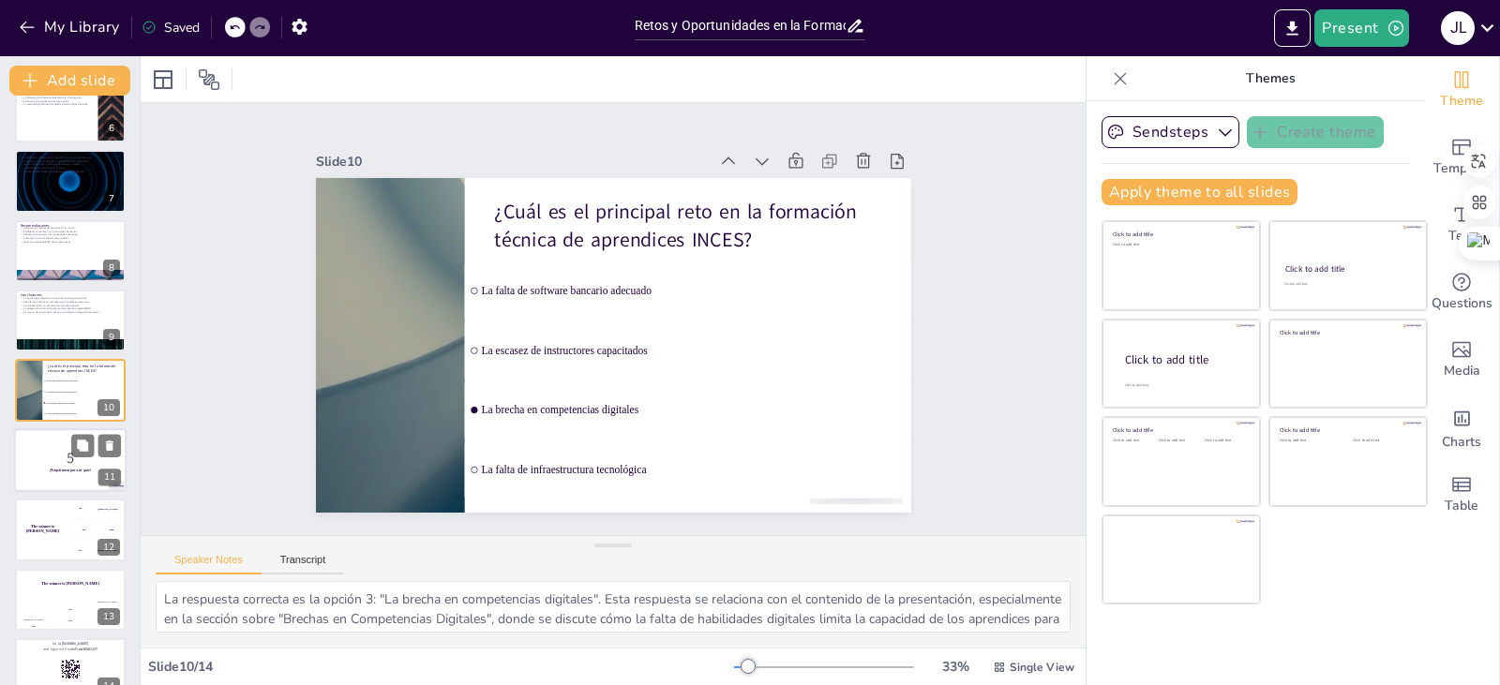
checkbox input "true"
click at [37, 447] on p "5" at bounding box center [70, 457] width 101 height 21
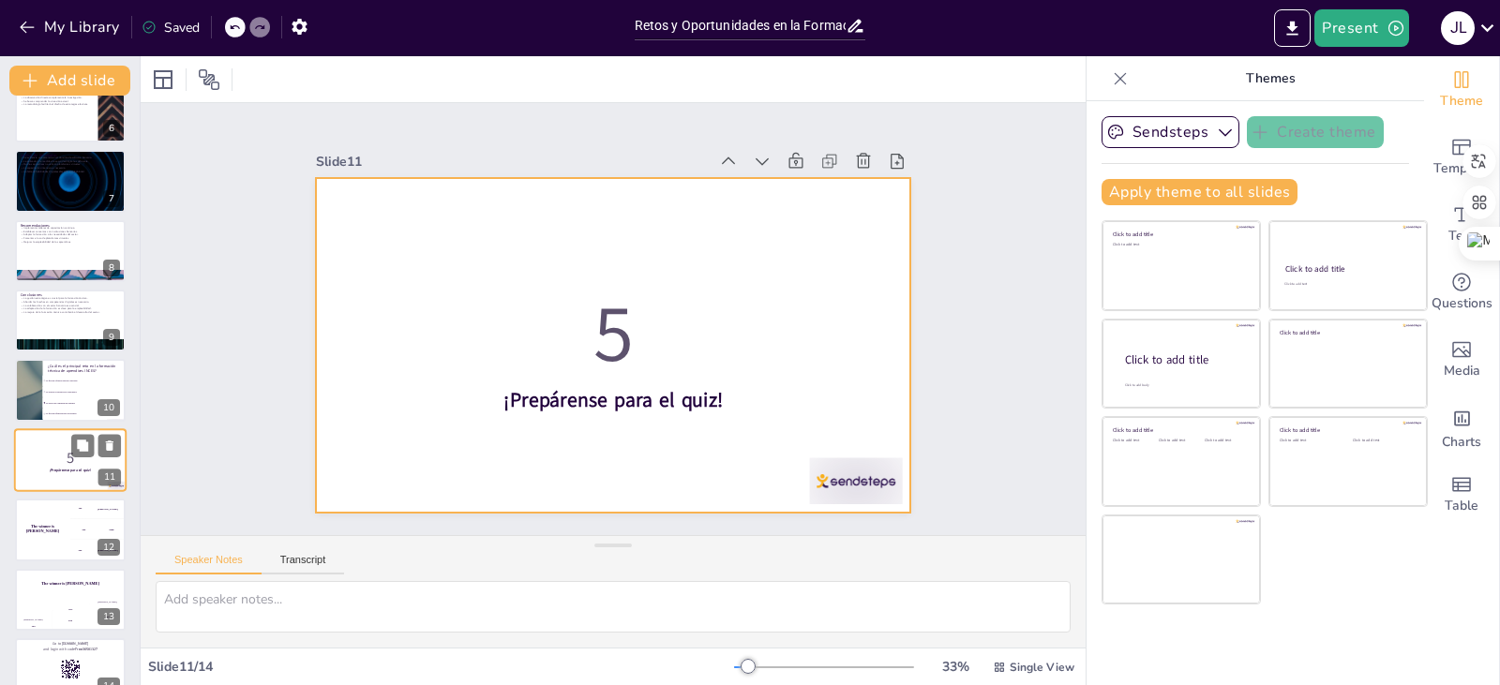
scroll to position [409, 0]
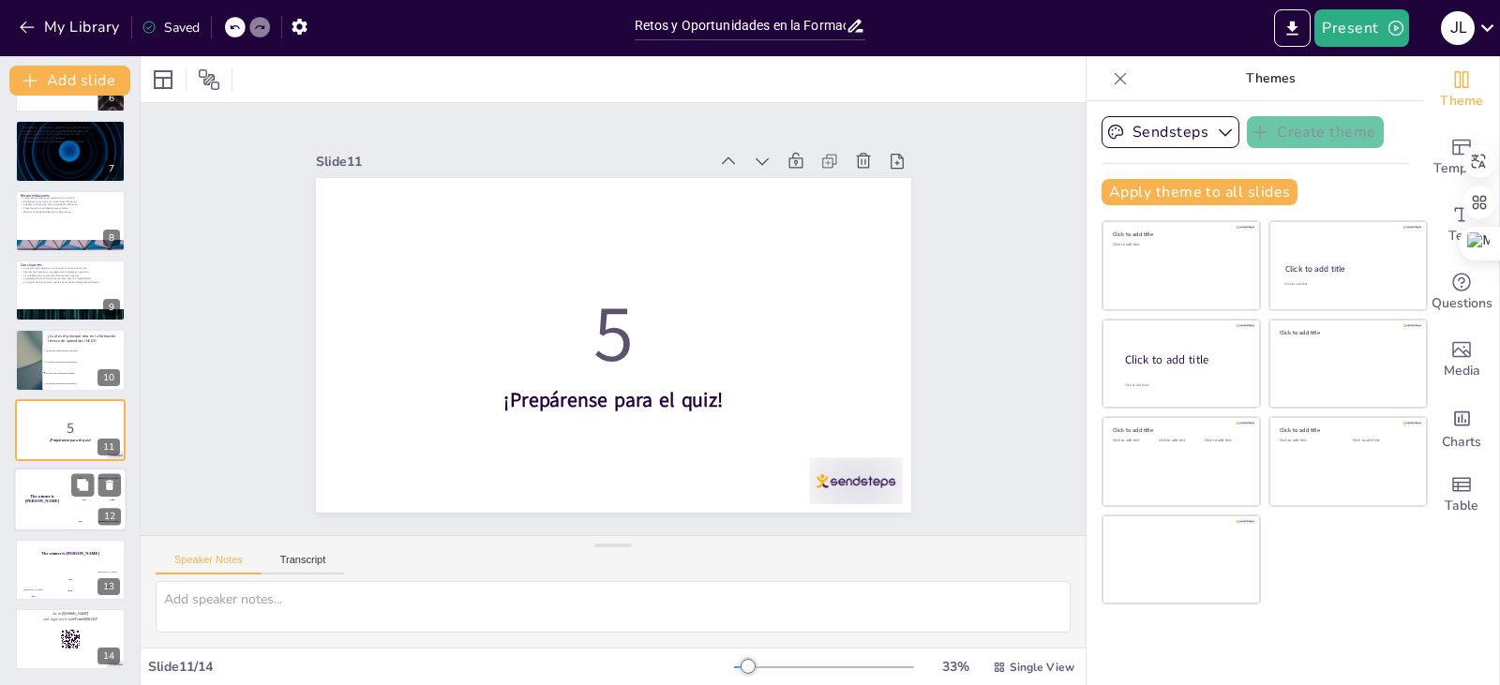
click at [37, 486] on div "The winner is [PERSON_NAME]" at bounding box center [42, 500] width 56 height 64
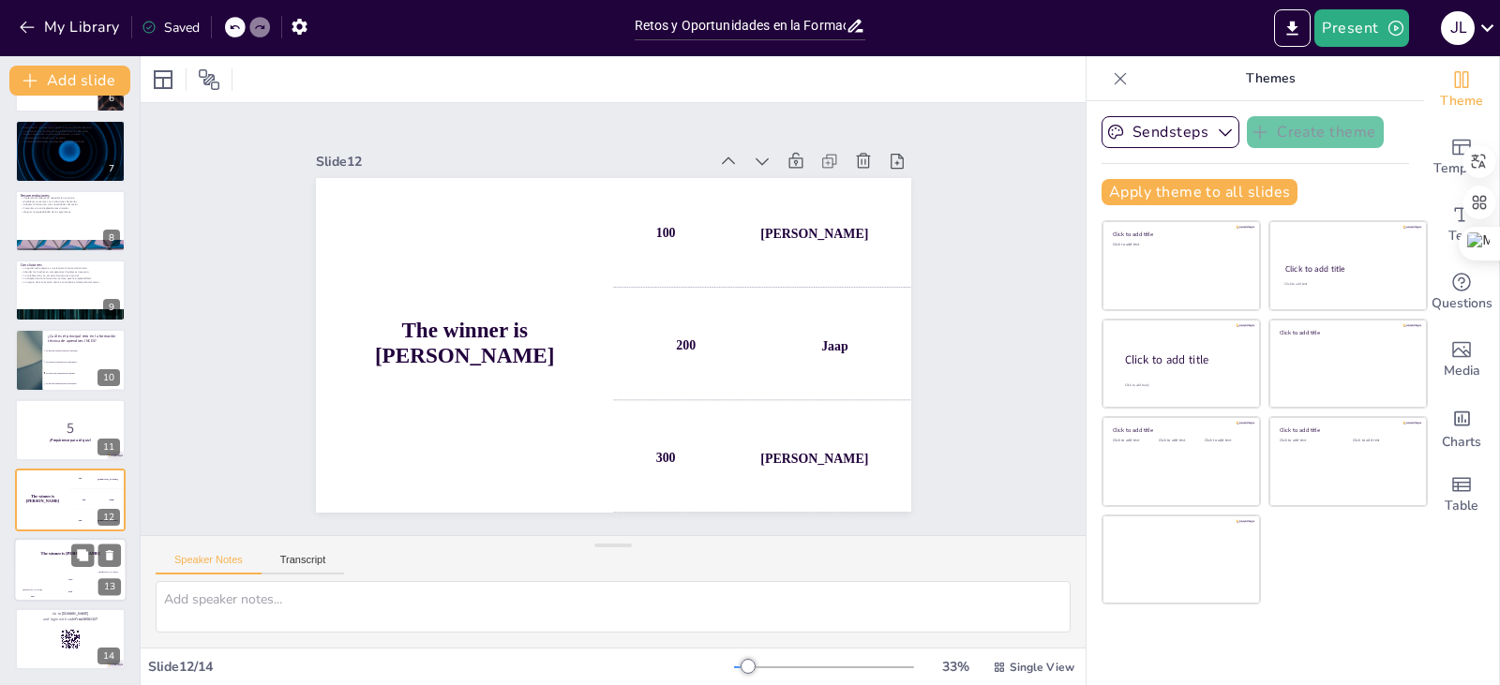
click at [45, 559] on div "The winner is [PERSON_NAME]" at bounding box center [70, 554] width 112 height 32
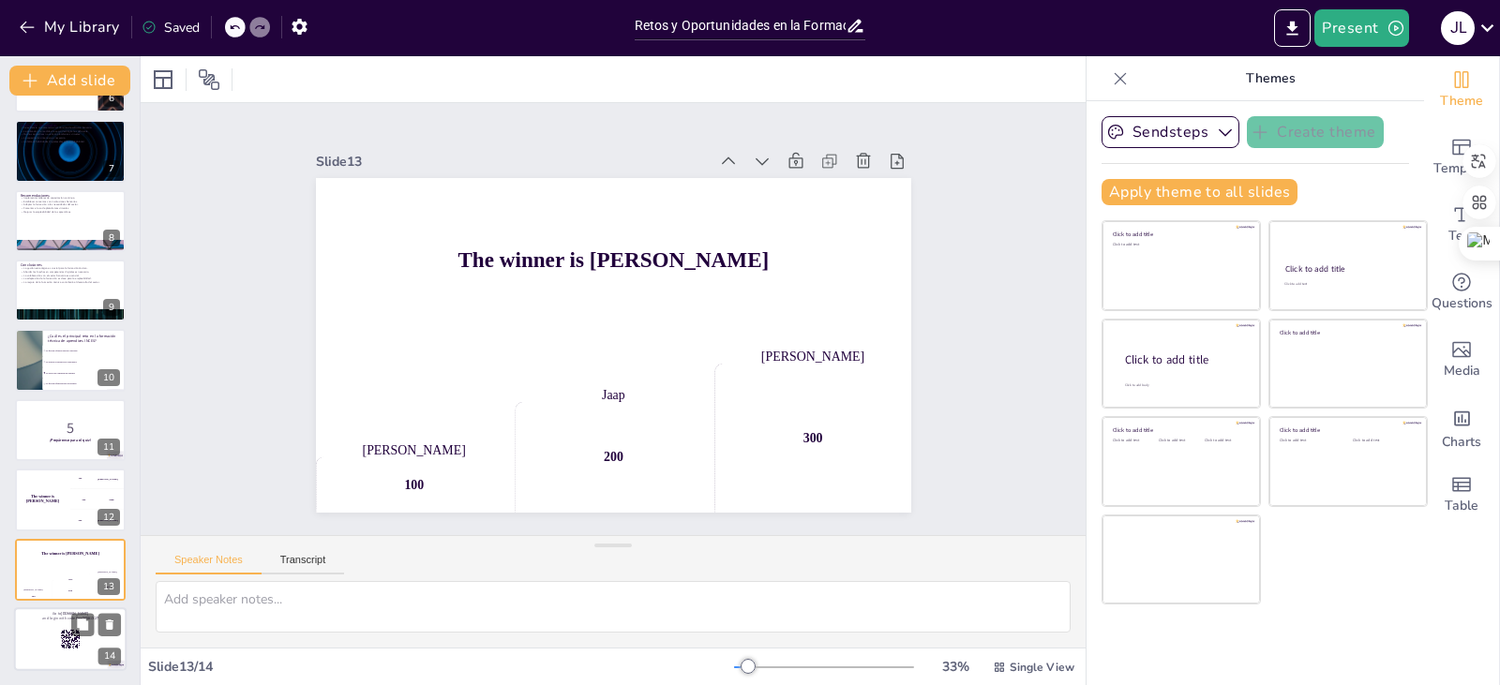
click at [58, 641] on div at bounding box center [70, 639] width 112 height 64
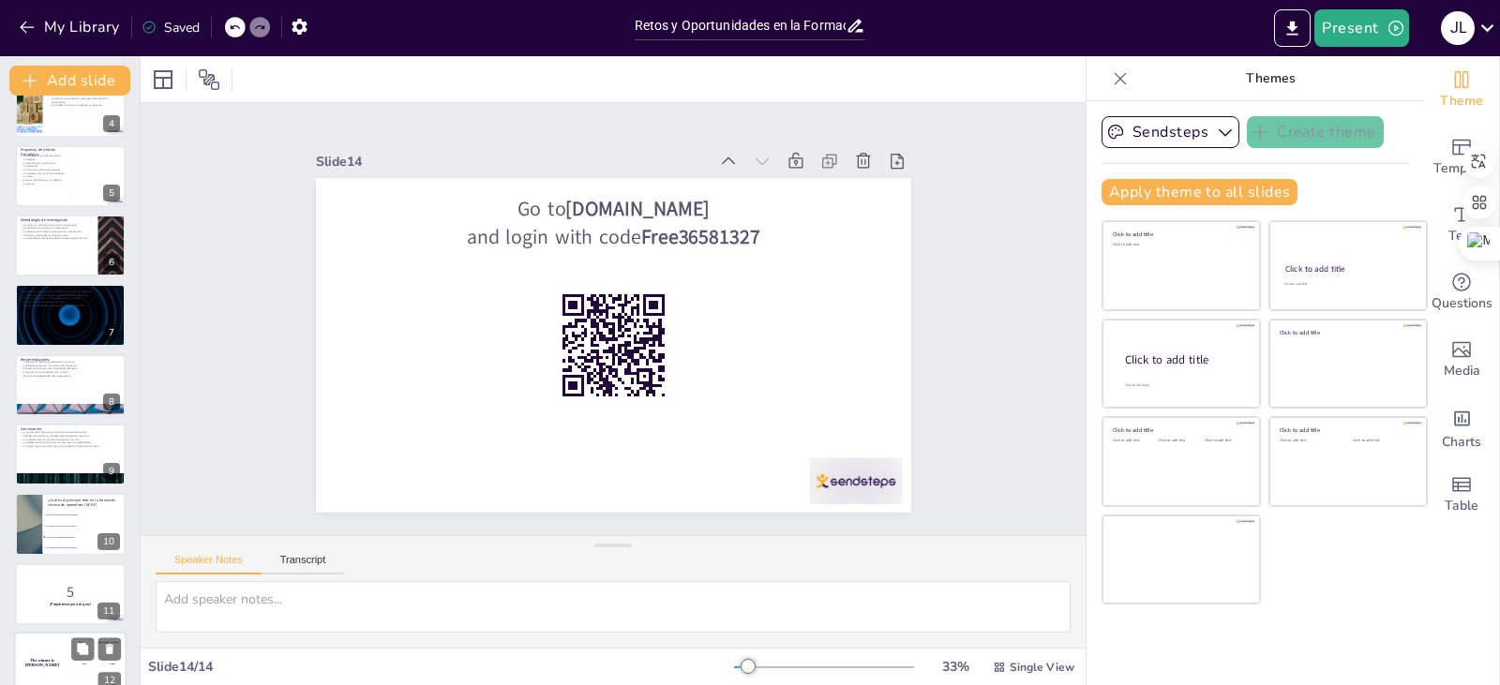
scroll to position [0, 0]
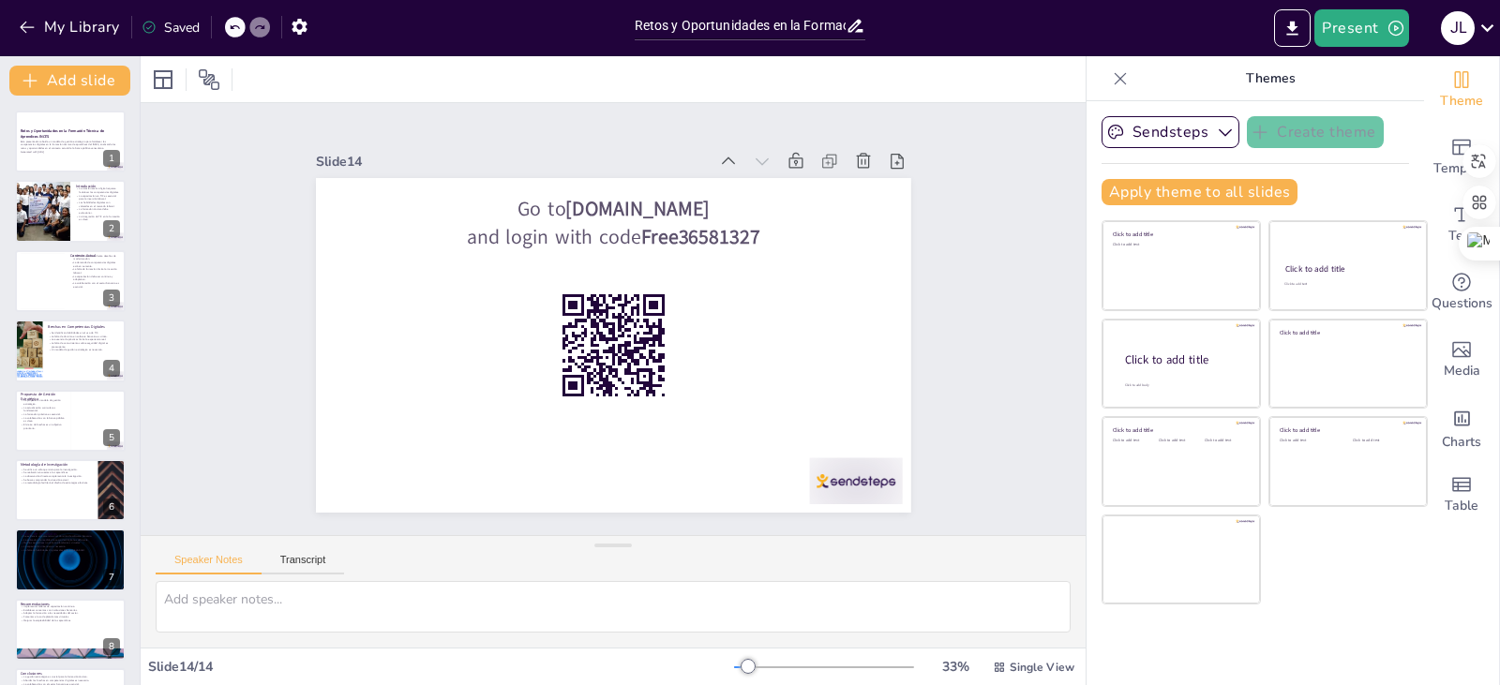
checkbox input "true"
click at [28, 25] on icon "button" at bounding box center [27, 27] width 19 height 19
